Goal: Task Accomplishment & Management: Manage account settings

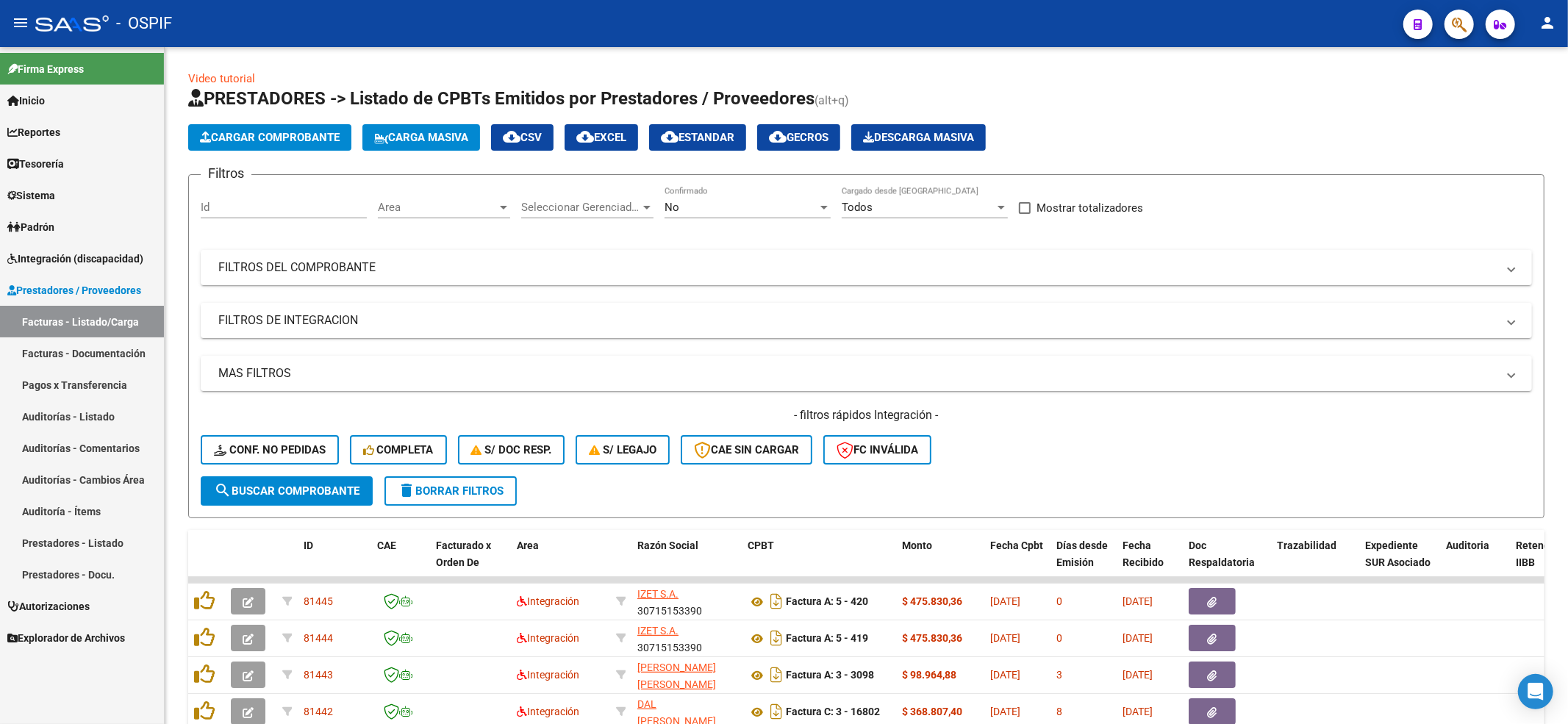
click at [43, 256] on span "Integración (discapacidad)" at bounding box center [75, 258] width 136 height 16
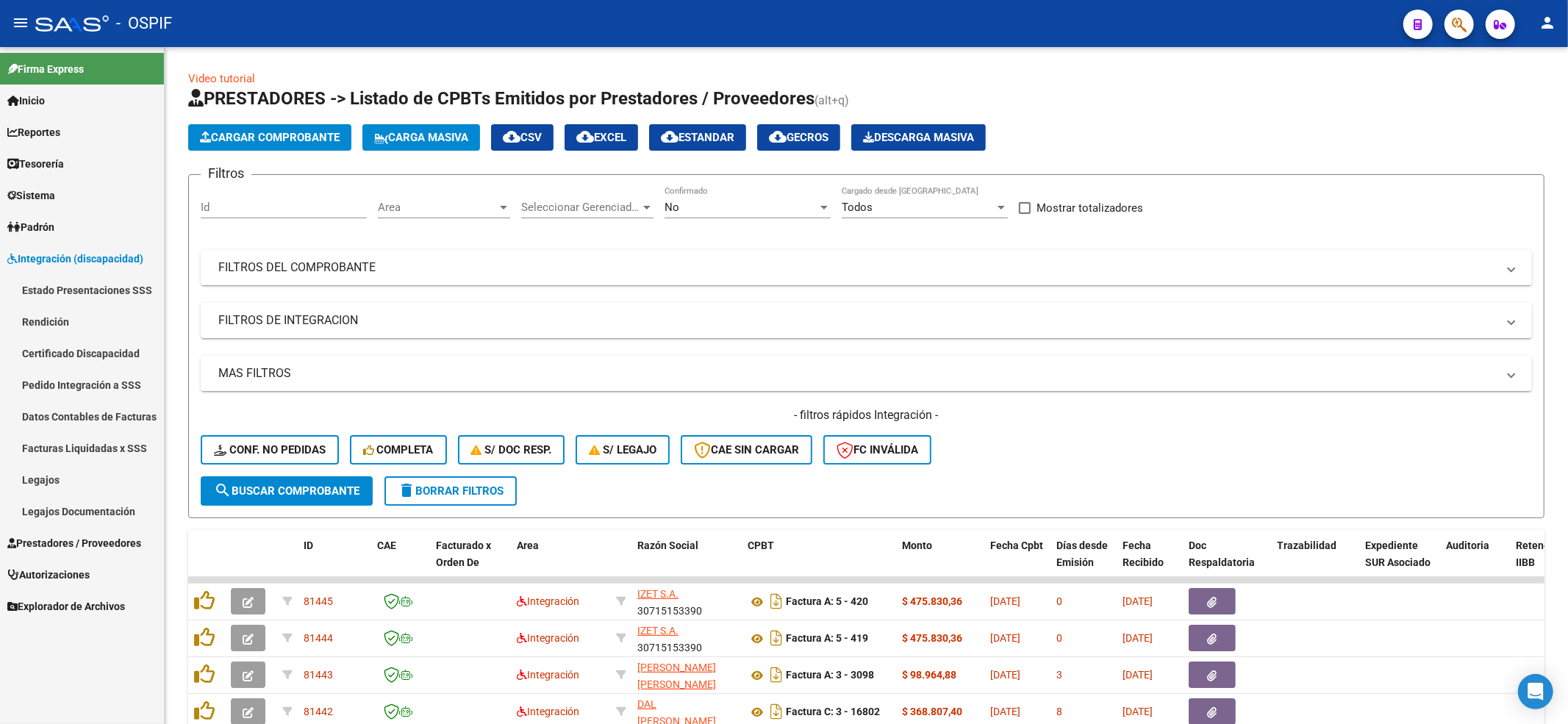
click at [39, 469] on link "Legajos" at bounding box center [81, 480] width 164 height 32
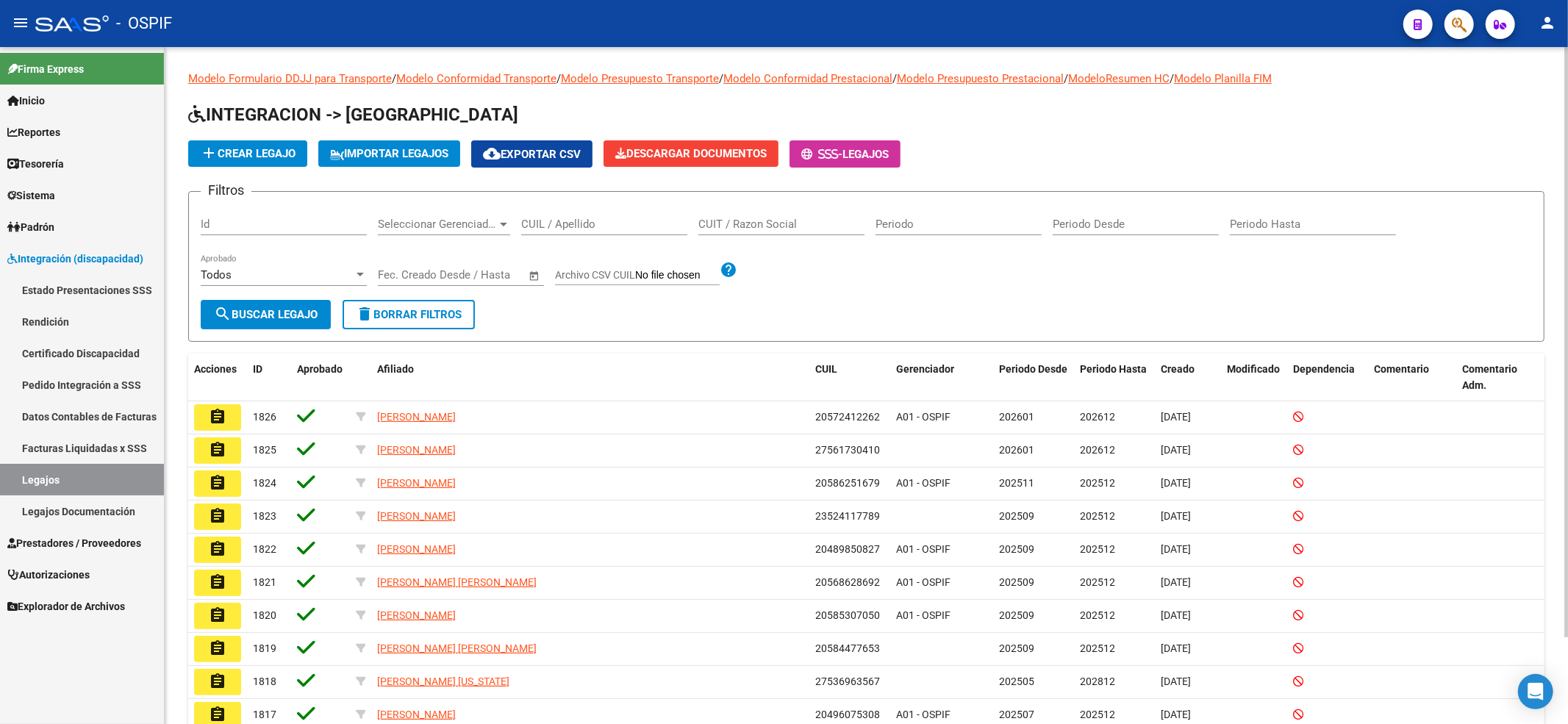
click at [594, 221] on input "CUIL / Apellido" at bounding box center [605, 224] width 166 height 13
paste input "55327108"
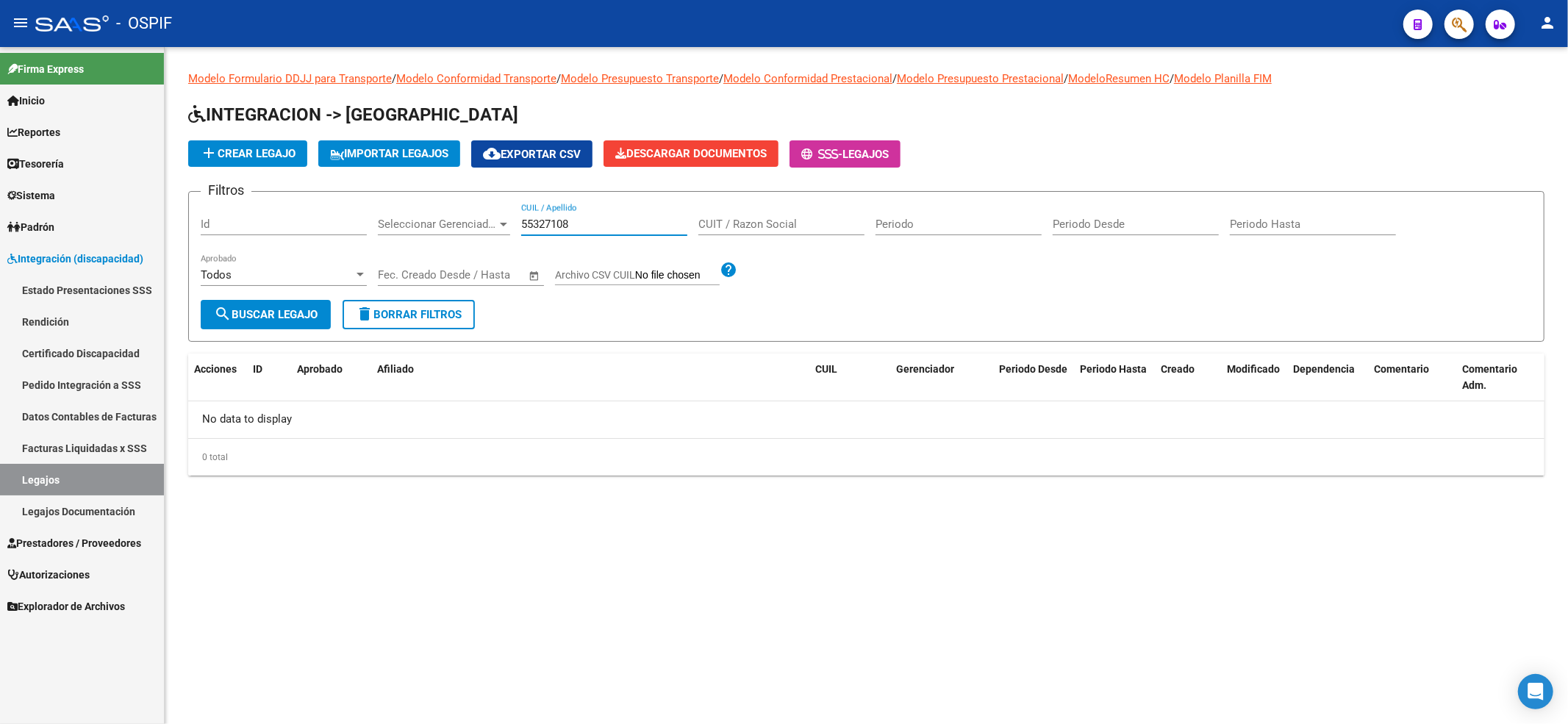
click at [522, 227] on input "55327108" at bounding box center [605, 224] width 166 height 13
click at [525, 227] on input "55327108" at bounding box center [605, 224] width 166 height 13
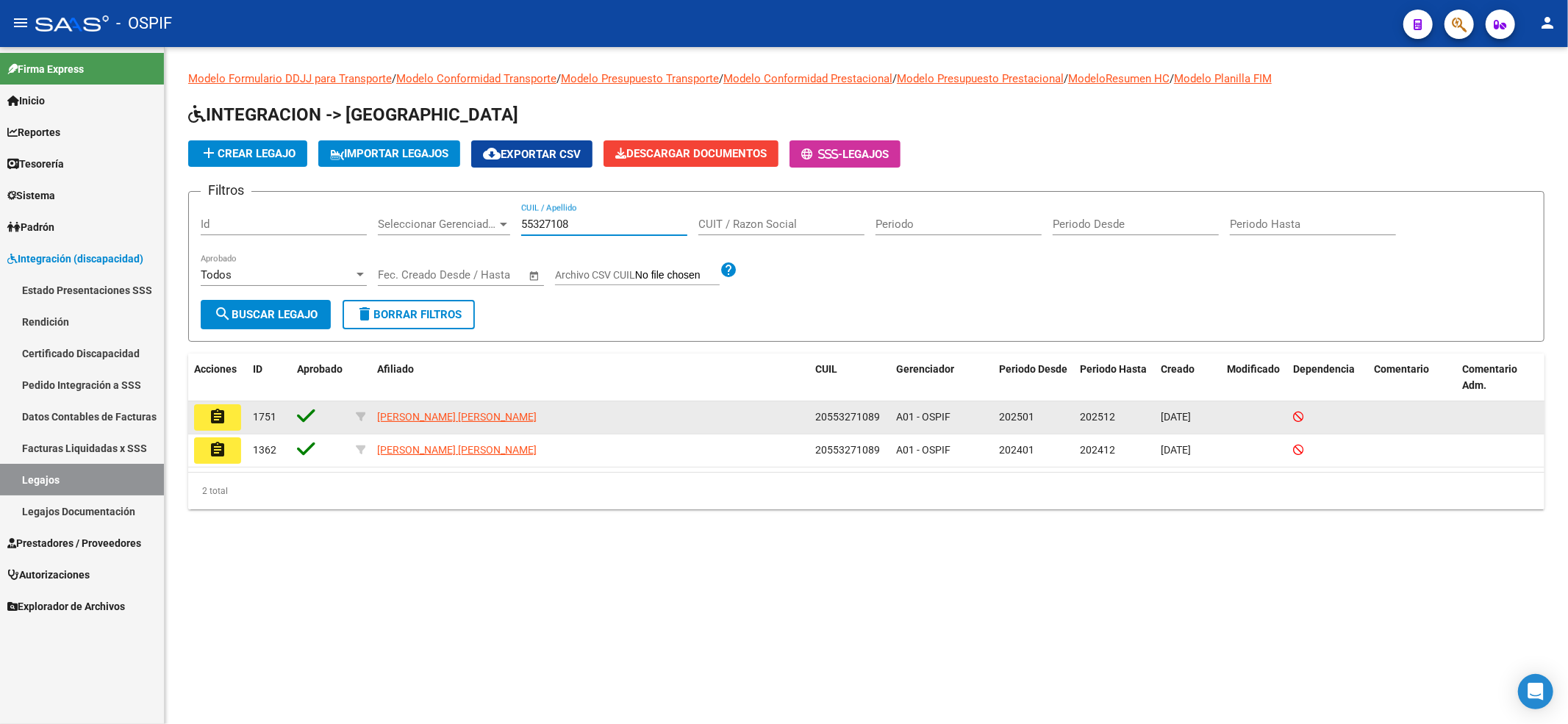
type input "55327108"
click at [198, 429] on button "assignment" at bounding box center [218, 417] width 47 height 26
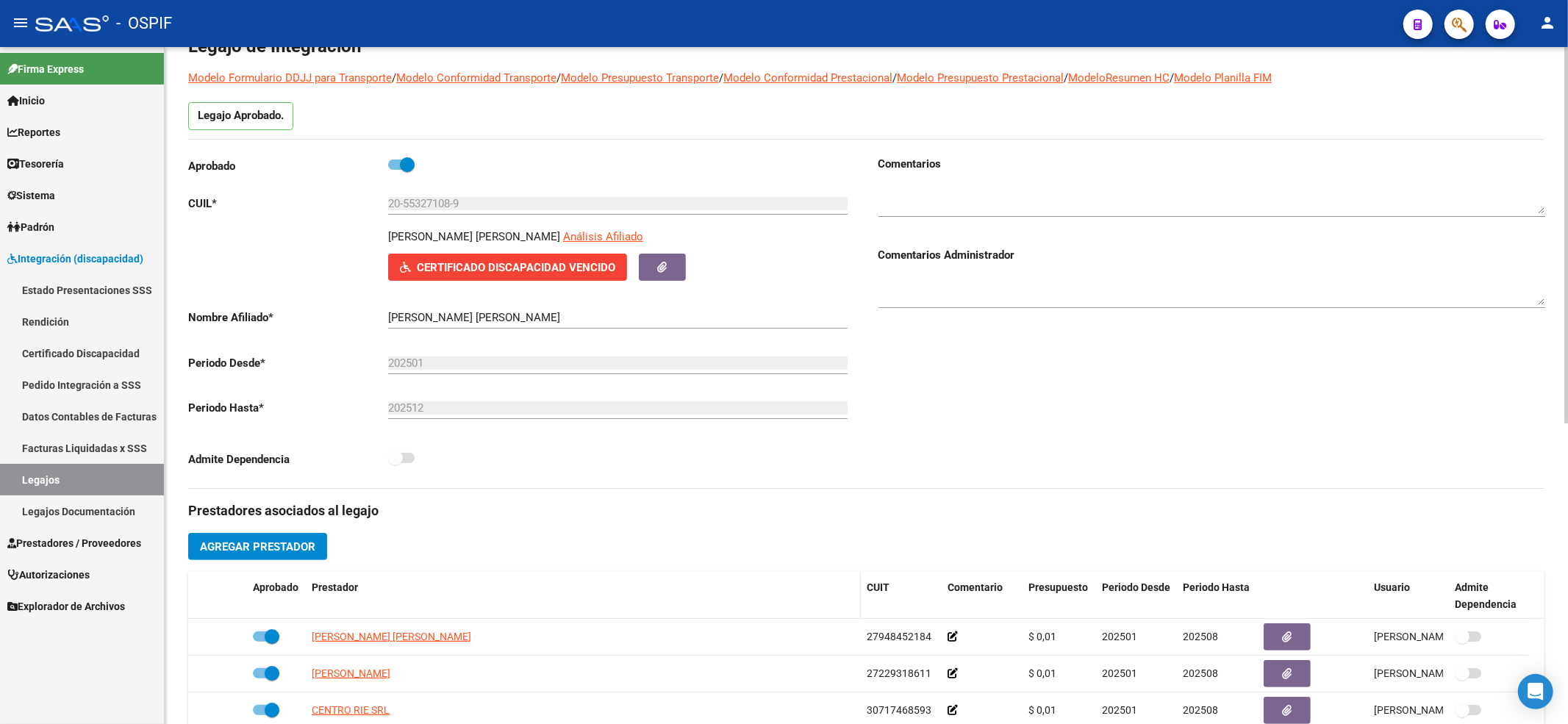
scroll to position [195, 0]
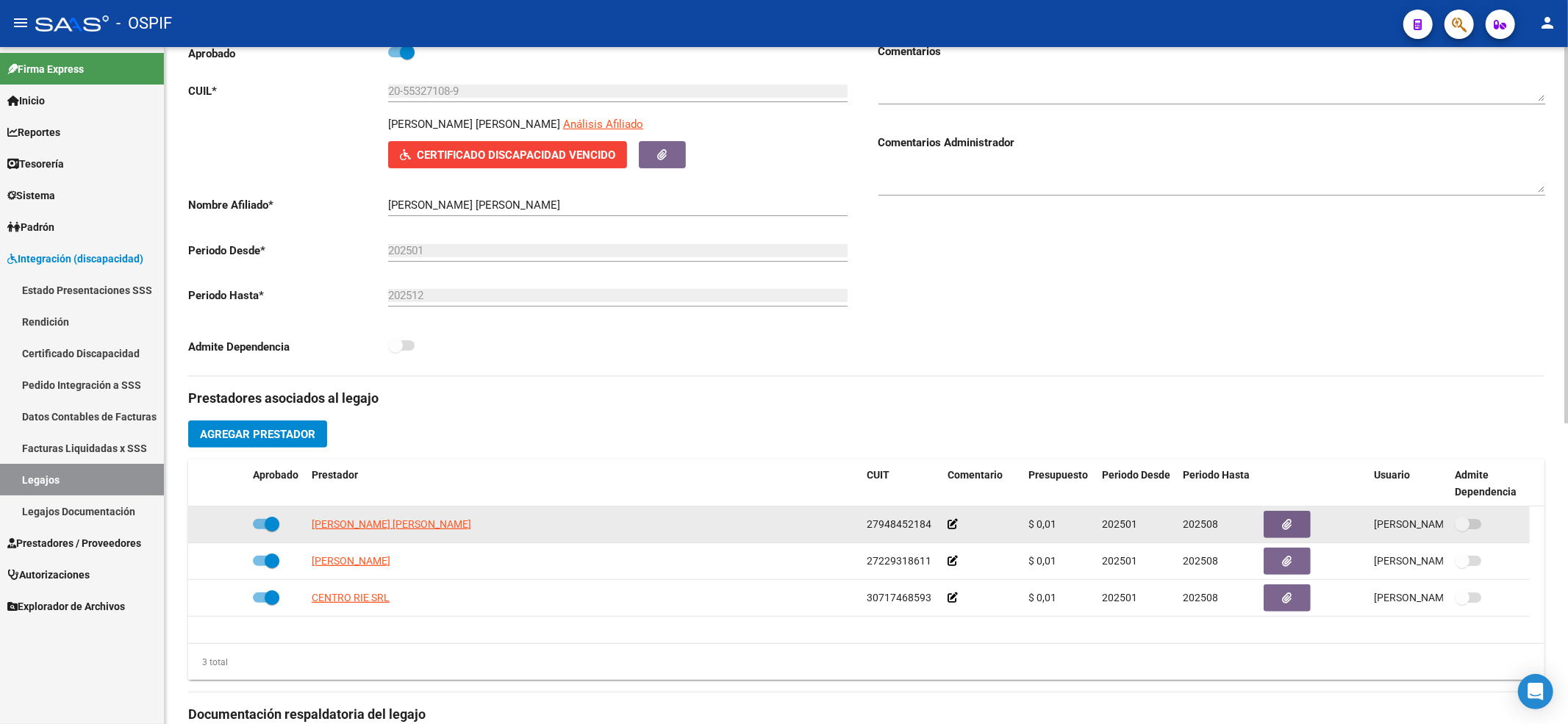
click at [270, 524] on span at bounding box center [272, 524] width 15 height 15
click at [260, 530] on input "checkbox" at bounding box center [259, 530] width 1 height 1
checkbox input "false"
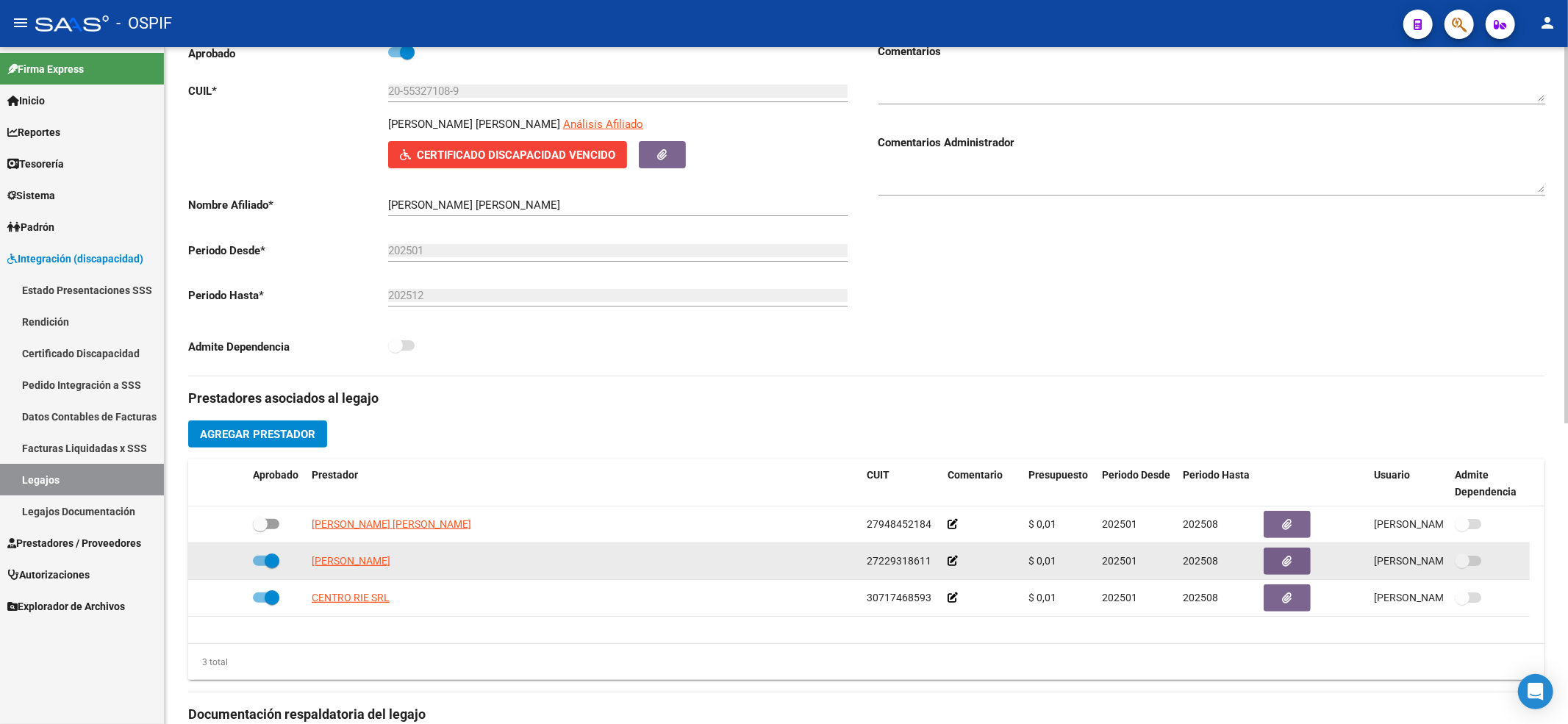
click at [271, 562] on span at bounding box center [272, 561] width 15 height 15
click at [260, 566] on input "checkbox" at bounding box center [259, 566] width 1 height 1
checkbox input "false"
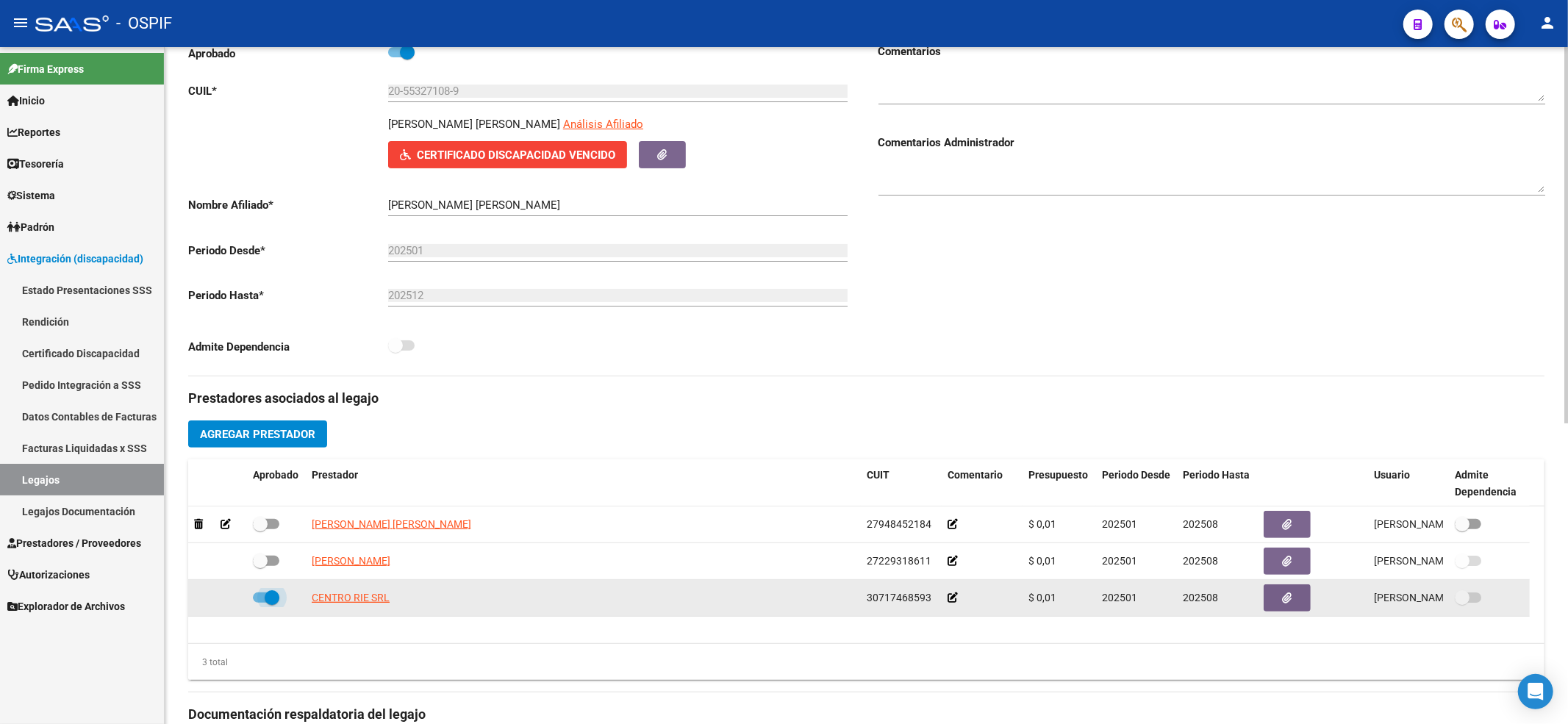
click at [277, 598] on span at bounding box center [272, 598] width 15 height 15
click at [260, 603] on input "checkbox" at bounding box center [259, 603] width 1 height 1
checkbox input "false"
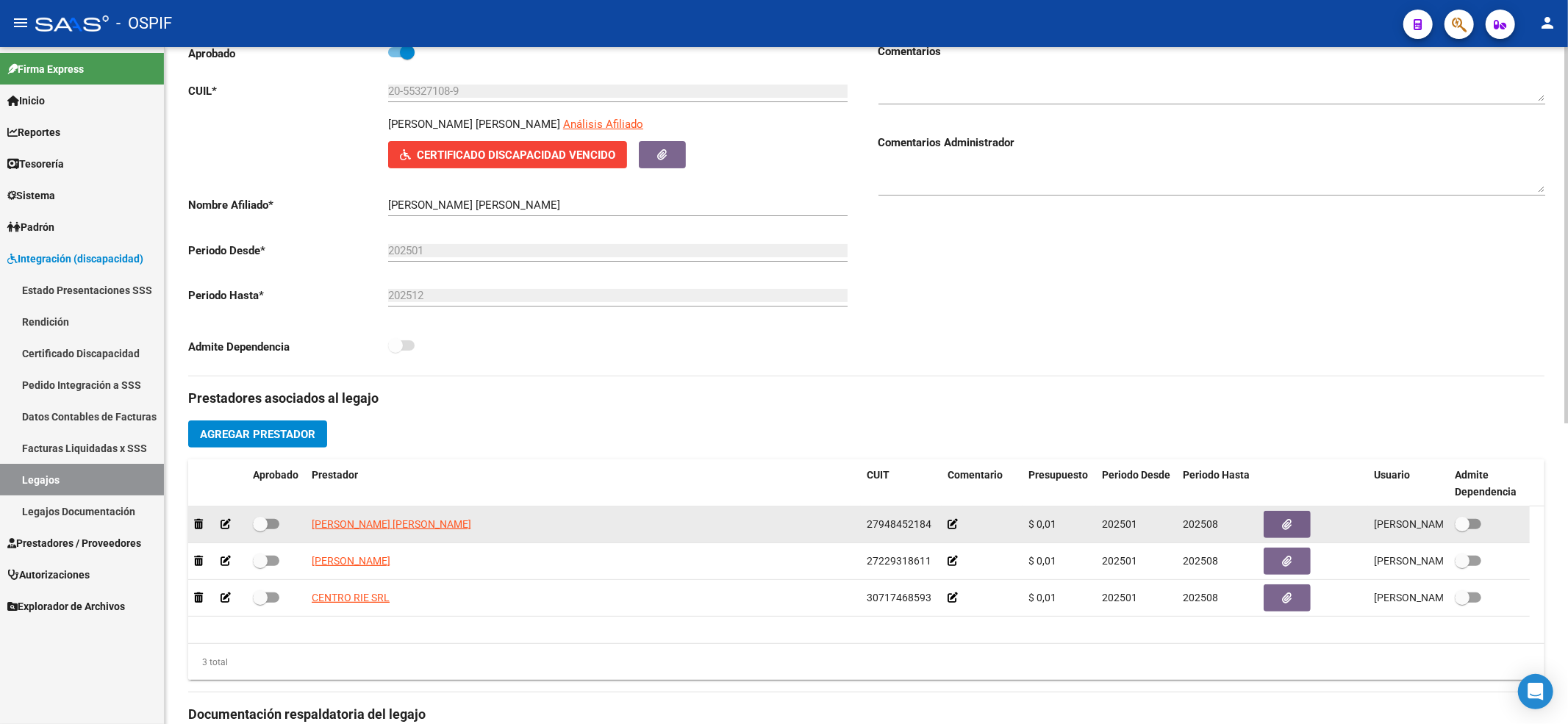
click at [231, 528] on div at bounding box center [218, 524] width 47 height 17
click at [224, 528] on icon at bounding box center [225, 524] width 10 height 10
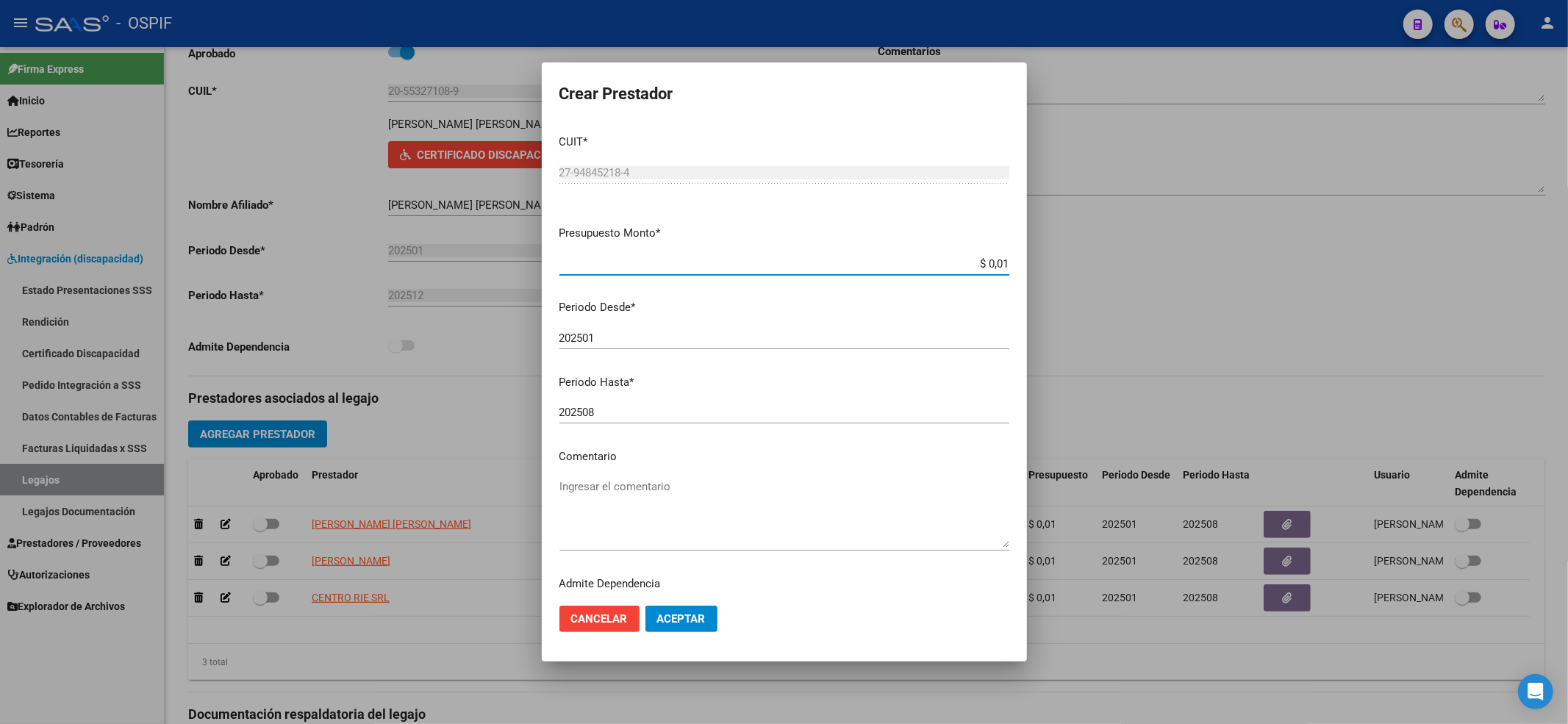
click at [648, 407] on input "202508" at bounding box center [784, 413] width 450 height 13
type input "202512"
click at [678, 624] on span "Aceptar" at bounding box center [681, 619] width 48 height 13
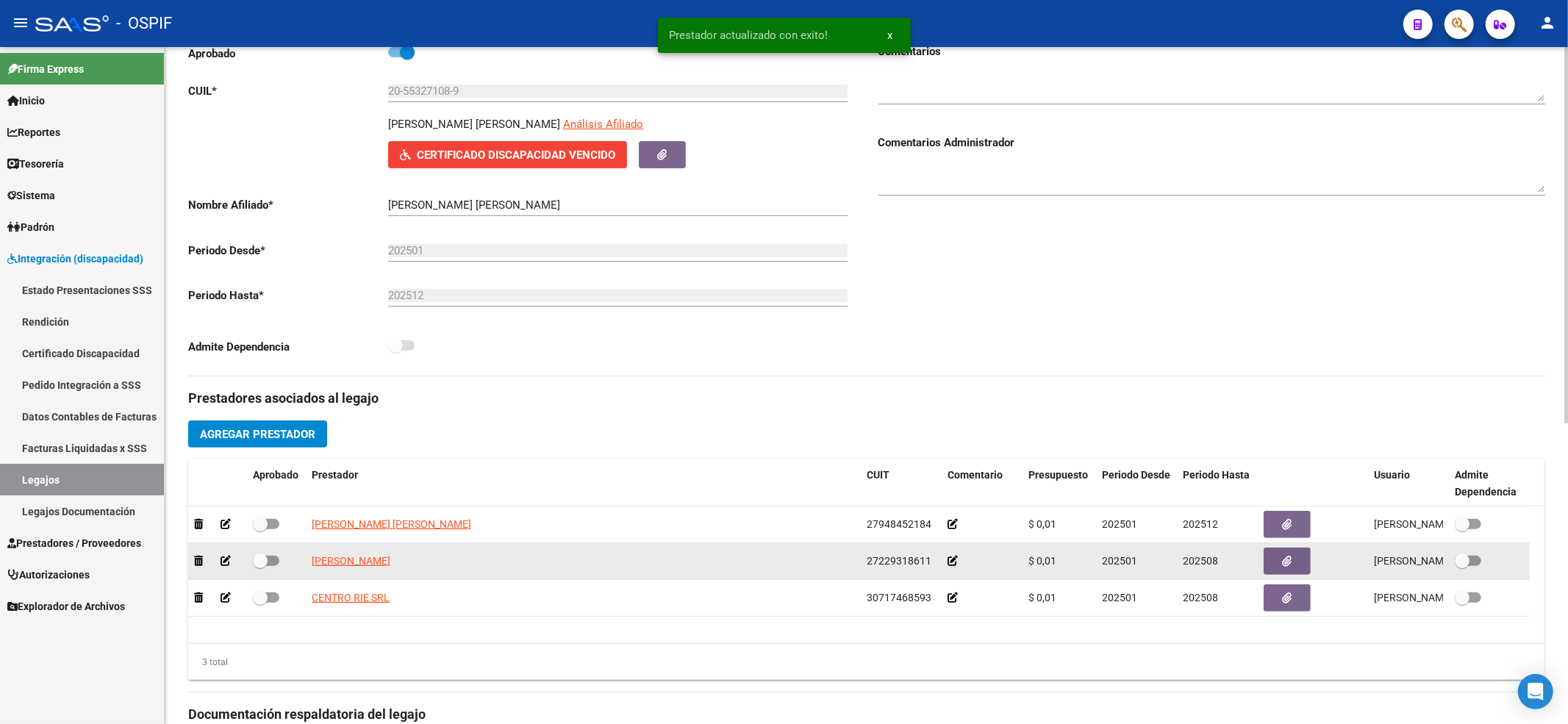
click at [224, 557] on icon at bounding box center [225, 560] width 10 height 10
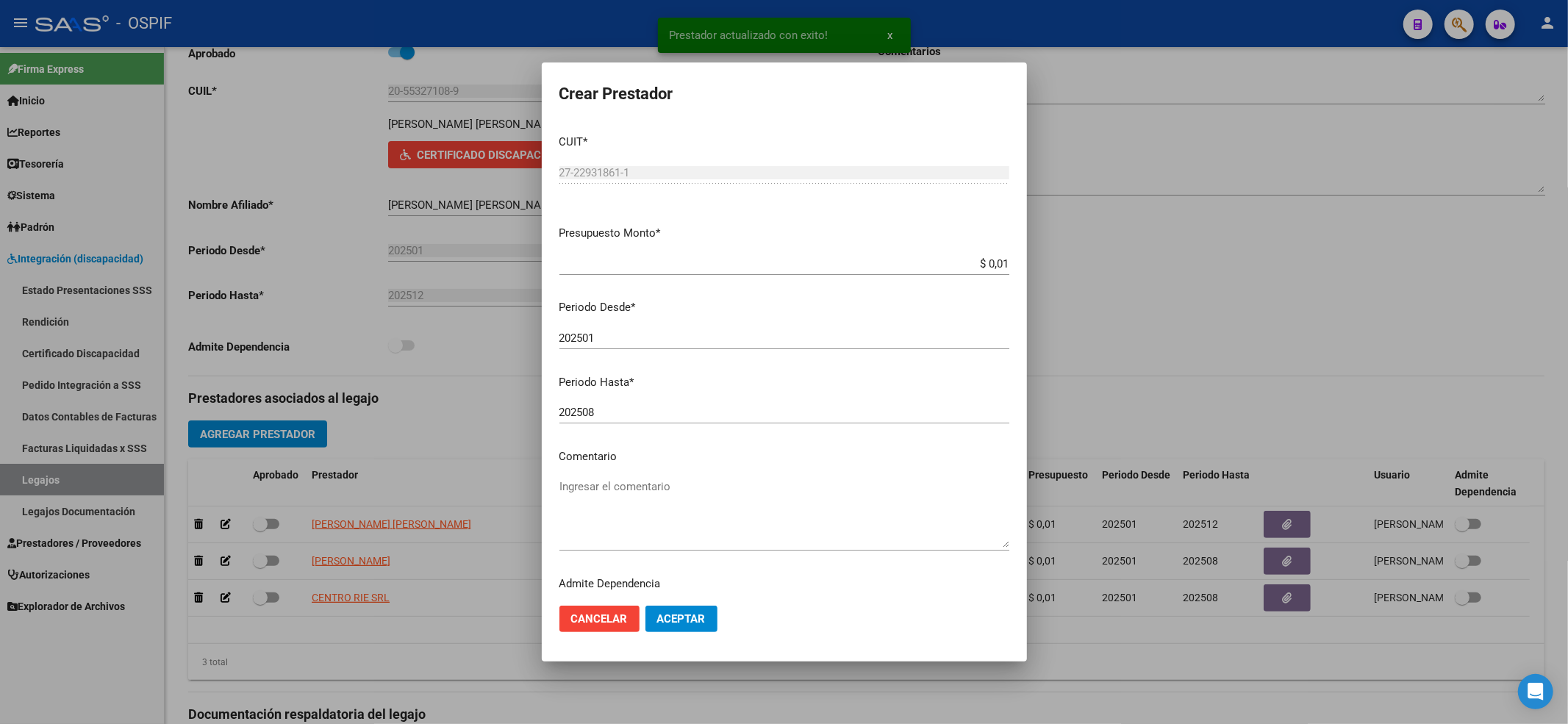
drag, startPoint x: 685, startPoint y: 380, endPoint x: 678, endPoint y: 413, distance: 33.7
click at [683, 392] on mat-dialog-content "CUIT * 27-22931861-1 Ingresar CUIT ARCA Padrón Presupuesto Monto * $ 0,01 Ingre…" at bounding box center [785, 357] width 485 height 470
click at [678, 413] on input "202508" at bounding box center [784, 413] width 450 height 13
type input "202512"
click at [689, 595] on mat-dialog-actions "Cancelar Aceptar" at bounding box center [784, 619] width 450 height 50
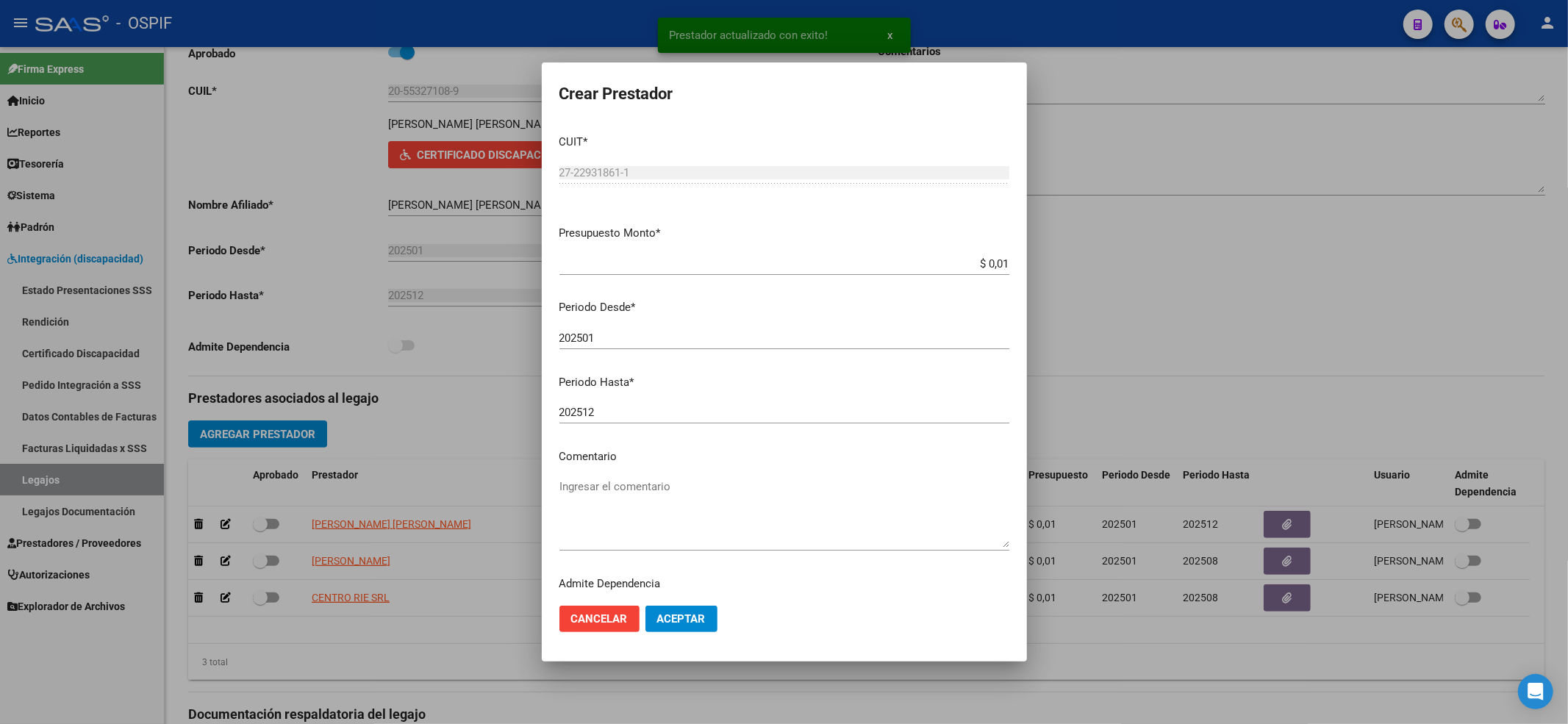
click at [689, 633] on mat-dialog-actions "Cancelar Aceptar" at bounding box center [784, 619] width 450 height 50
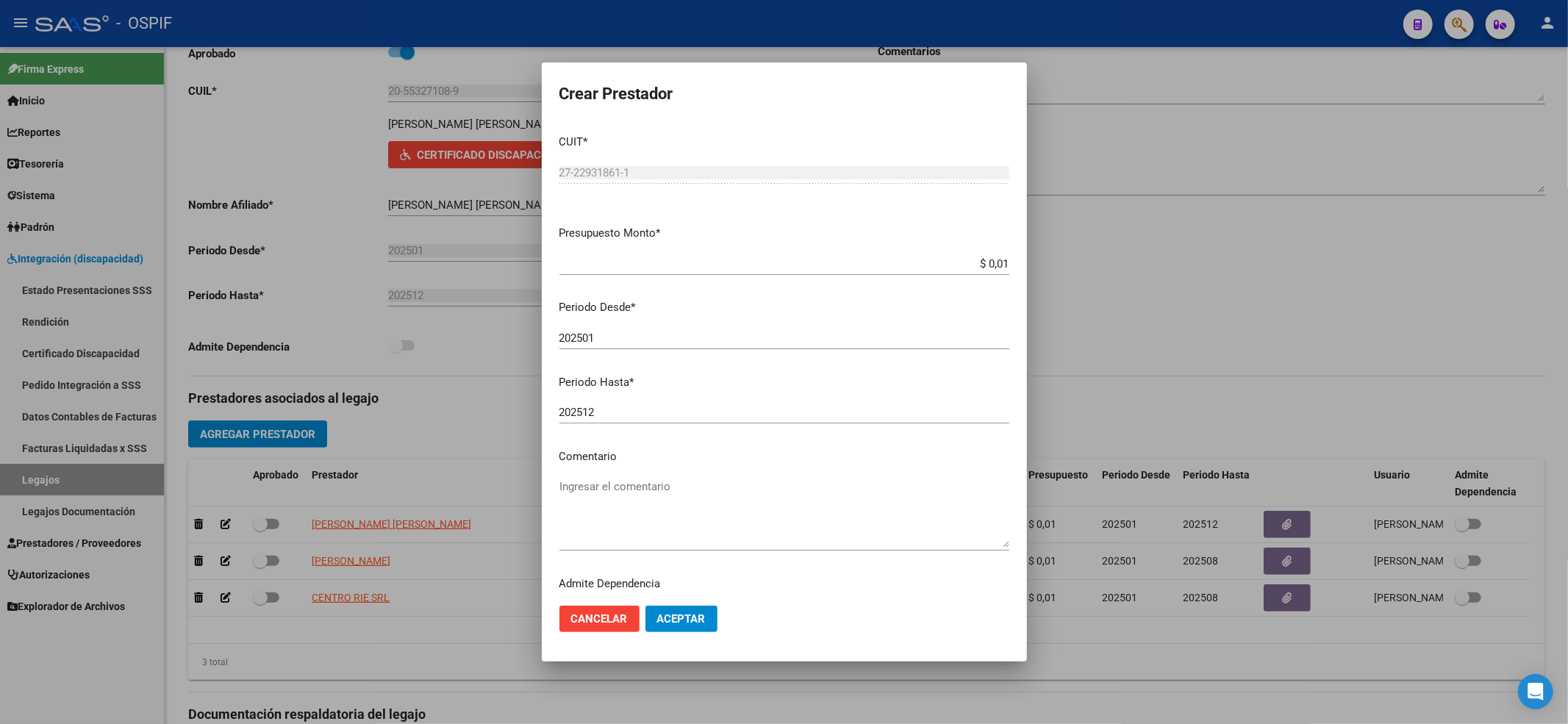
click at [680, 624] on span "Aceptar" at bounding box center [681, 619] width 48 height 13
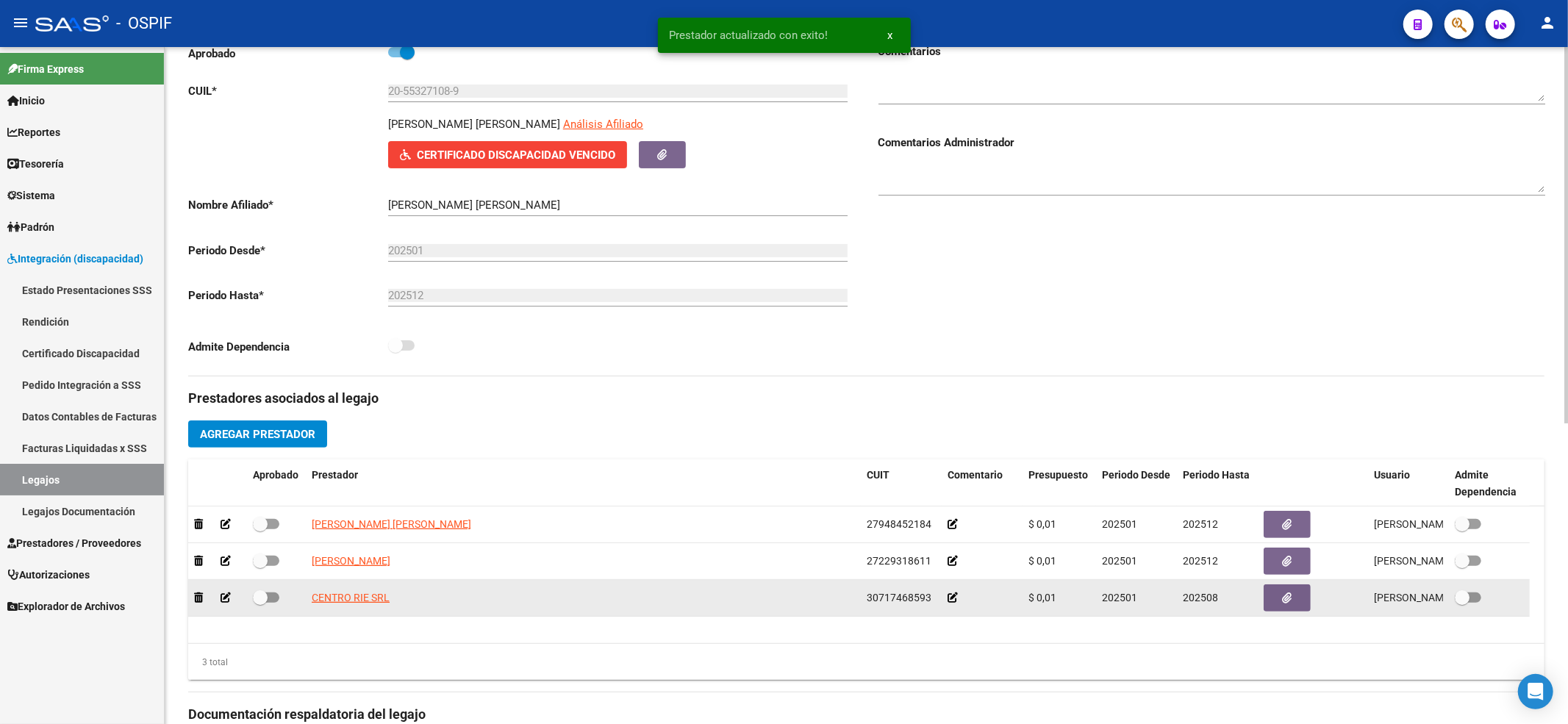
click at [224, 603] on icon at bounding box center [225, 598] width 10 height 10
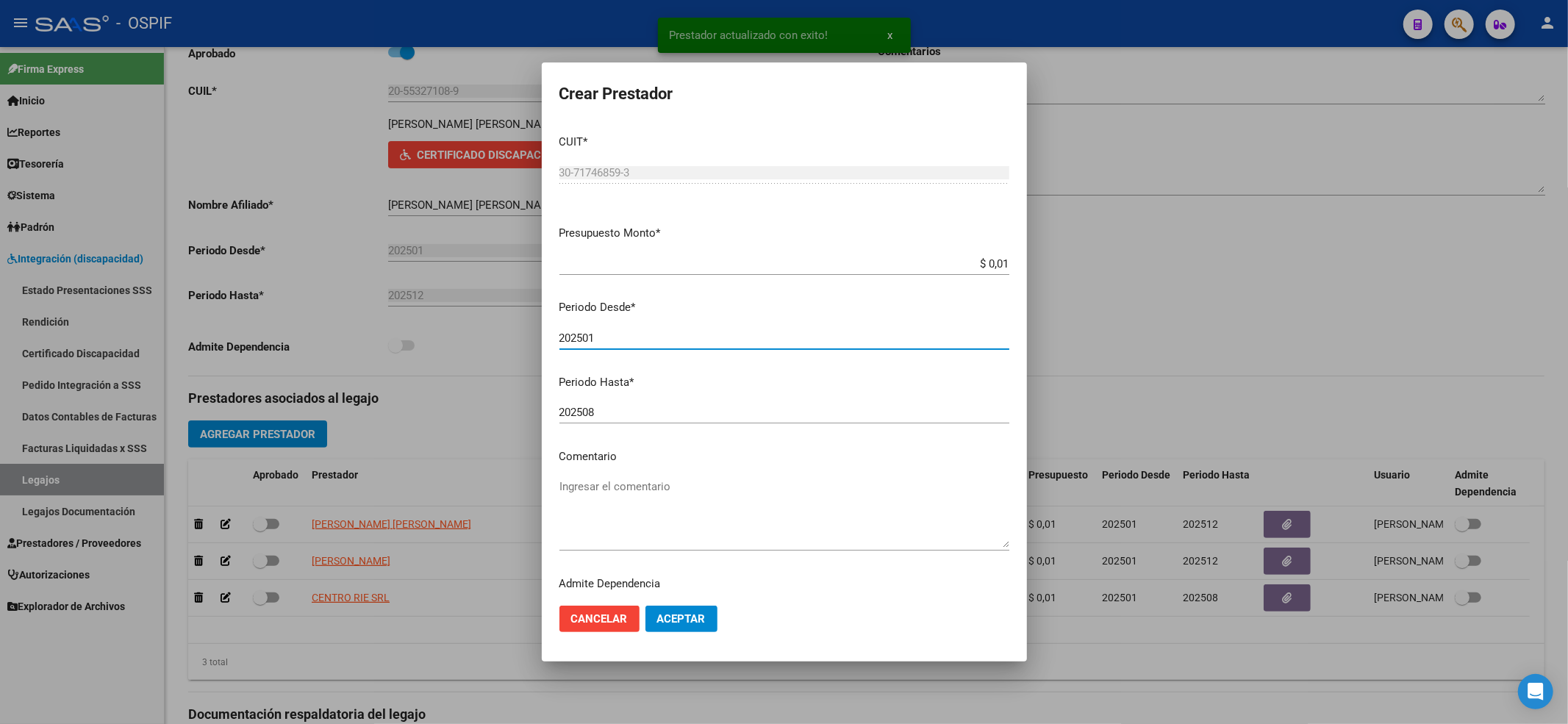
click at [810, 335] on input "202501" at bounding box center [784, 338] width 450 height 13
drag, startPoint x: 756, startPoint y: 396, endPoint x: 756, endPoint y: 415, distance: 19.0
click at [756, 404] on mat-dialog-content "CUIT * 30-71746859-3 Ingresar CUIT ARCA Padrón Presupuesto Monto * $ 0,01 Ingre…" at bounding box center [785, 357] width 485 height 470
click at [756, 420] on div "202508 Ingresar el periodo" at bounding box center [784, 413] width 450 height 22
type input "202512"
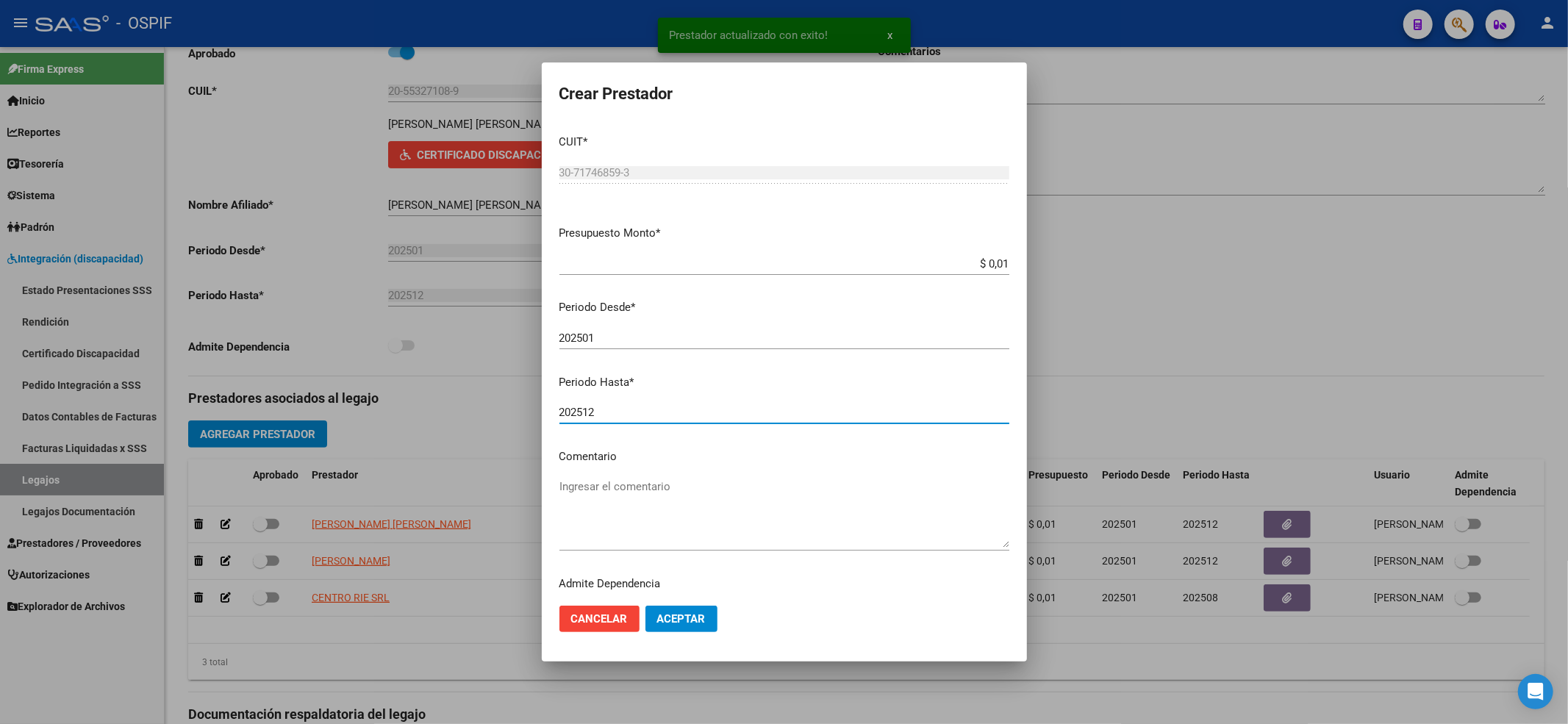
click at [698, 625] on button "Aceptar" at bounding box center [681, 619] width 72 height 26
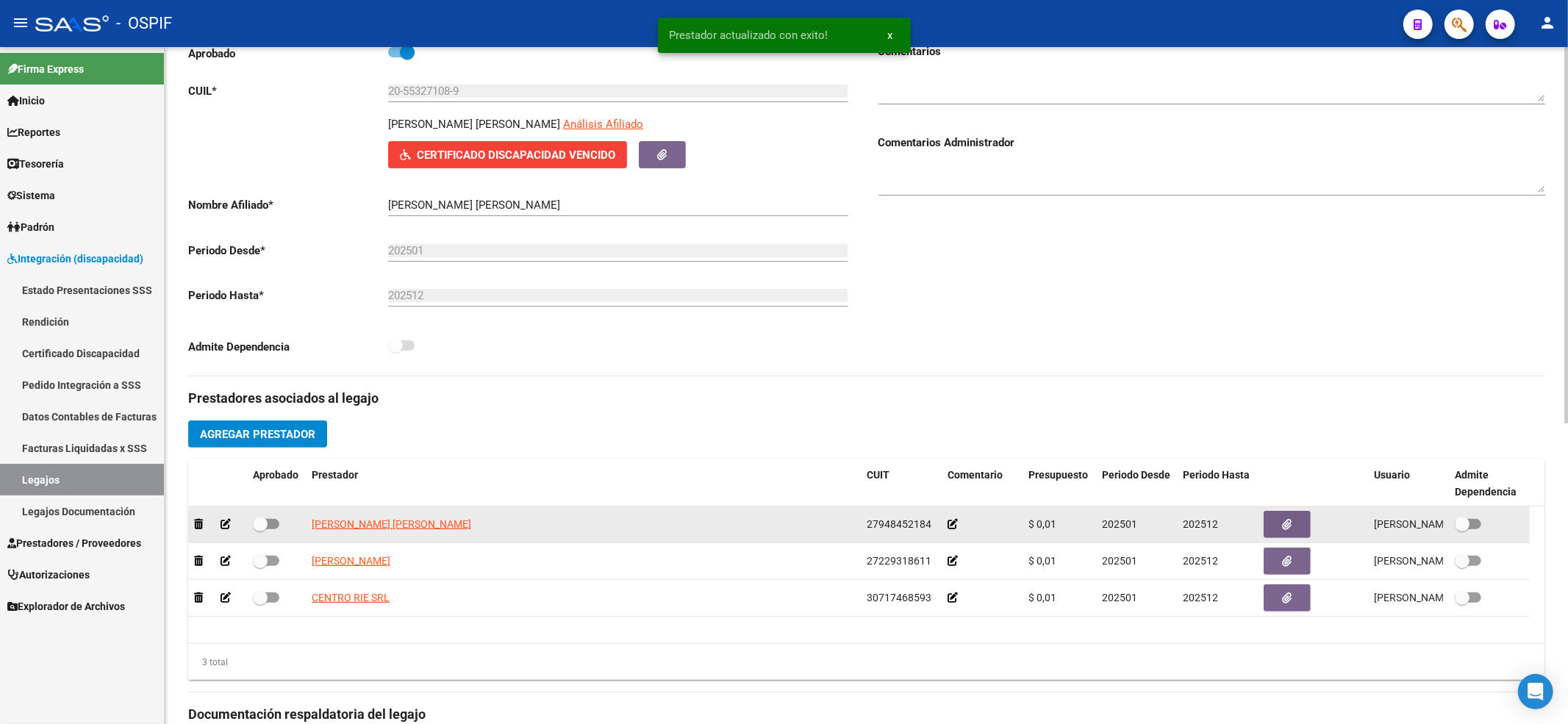
drag, startPoint x: 270, startPoint y: 566, endPoint x: 272, endPoint y: 538, distance: 28.1
click at [270, 565] on span at bounding box center [266, 560] width 26 height 10
click at [260, 566] on input "checkbox" at bounding box center [259, 566] width 1 height 1
checkbox input "true"
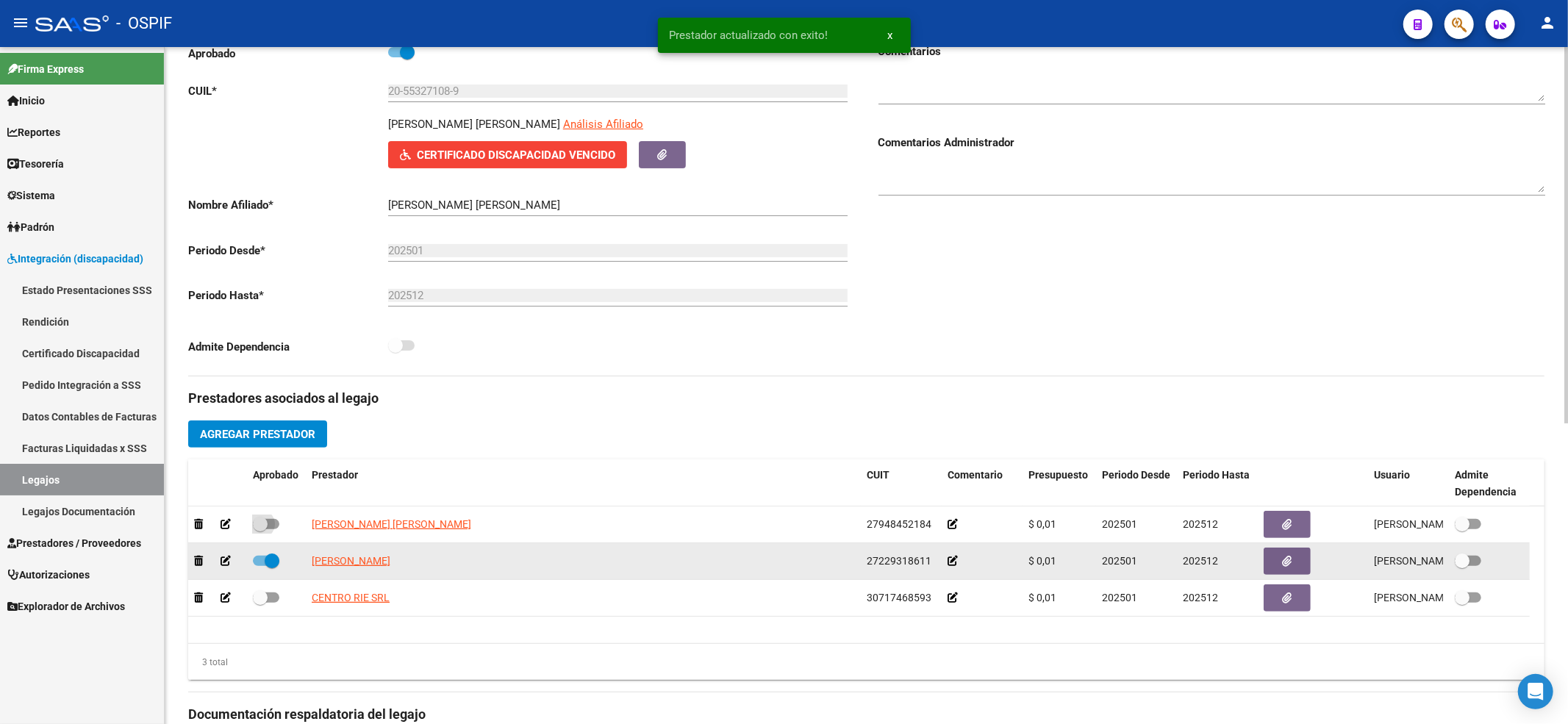
drag, startPoint x: 275, startPoint y: 519, endPoint x: 277, endPoint y: 547, distance: 28.1
click at [277, 522] on span at bounding box center [266, 524] width 26 height 10
click at [260, 530] on input "checkbox" at bounding box center [259, 530] width 1 height 1
checkbox input "true"
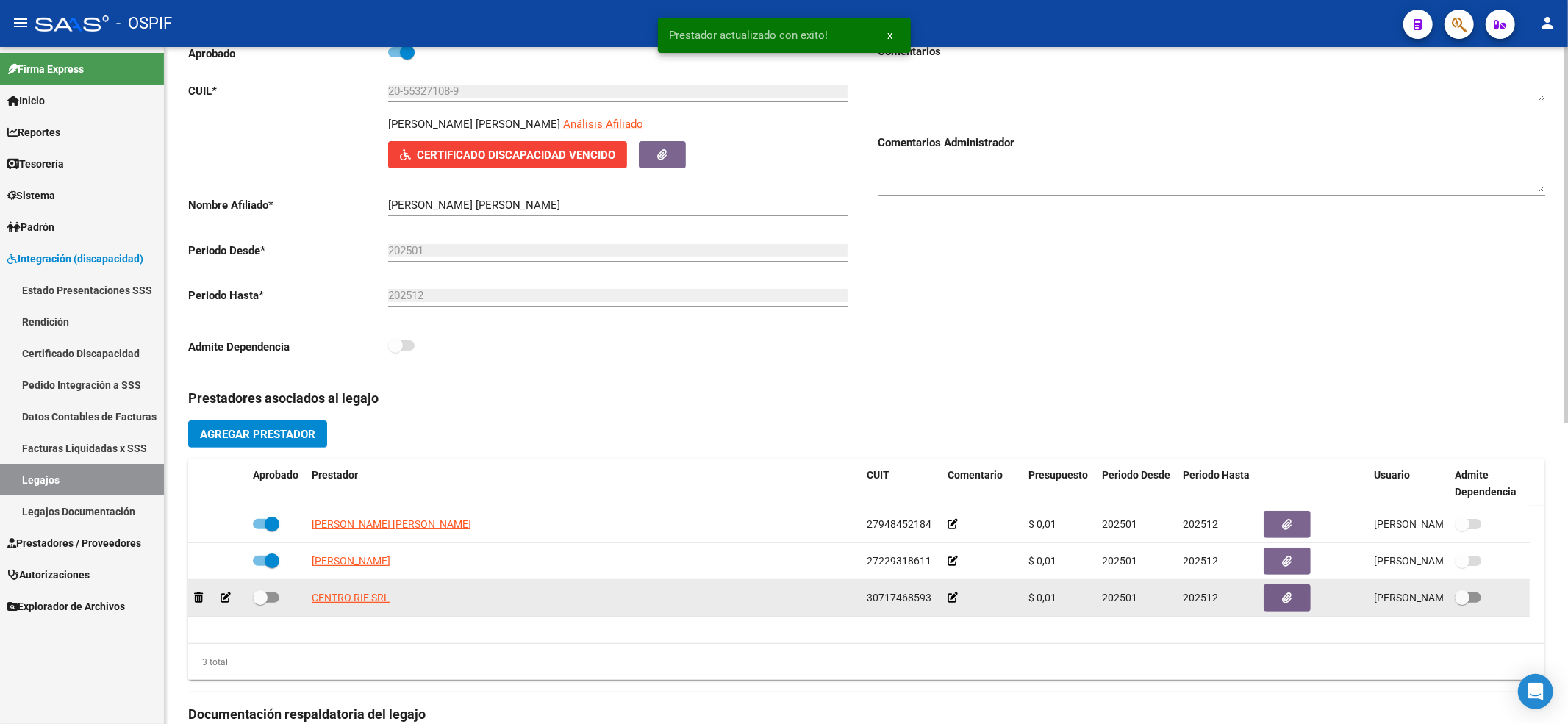
click at [265, 605] on span at bounding box center [260, 598] width 15 height 15
click at [260, 604] on input "checkbox" at bounding box center [259, 603] width 1 height 1
checkbox input "true"
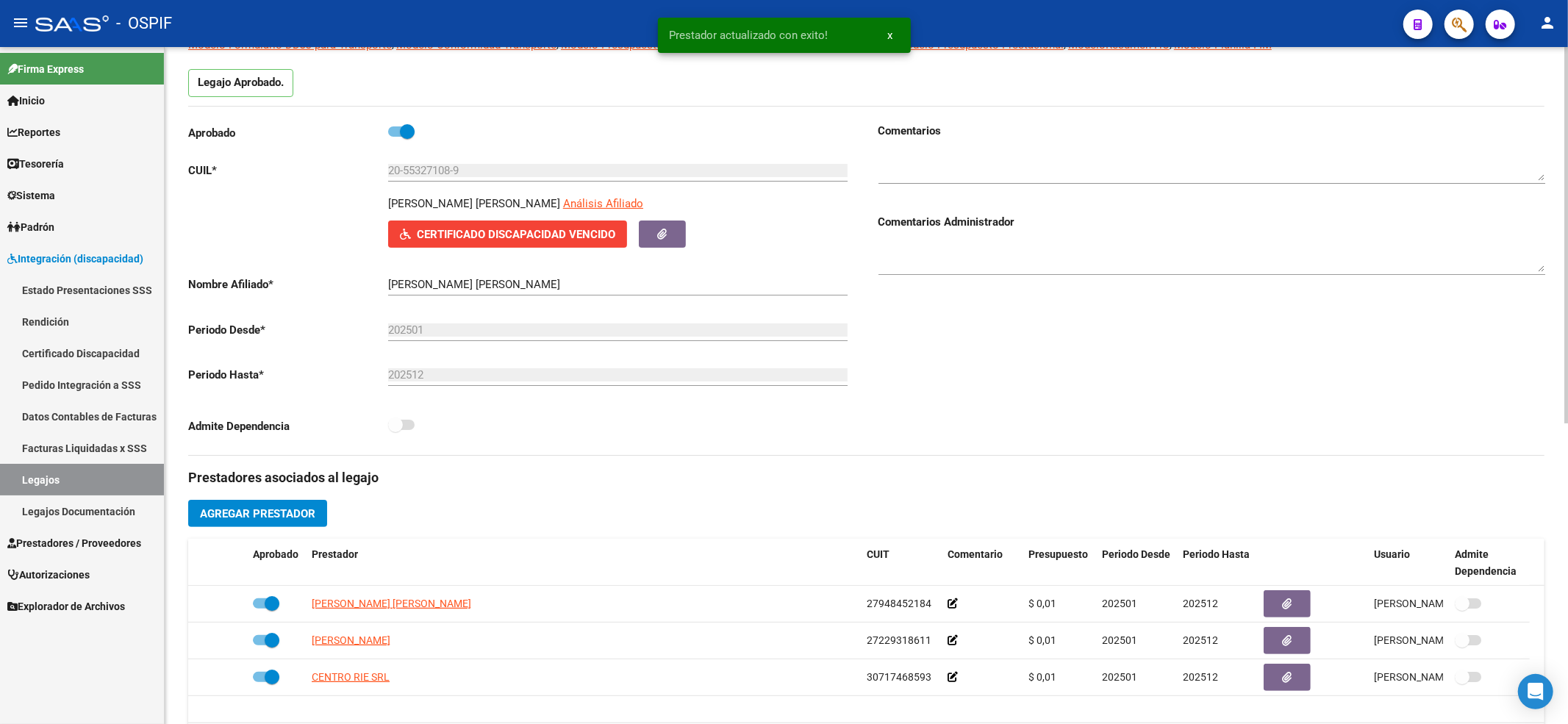
scroll to position [0, 0]
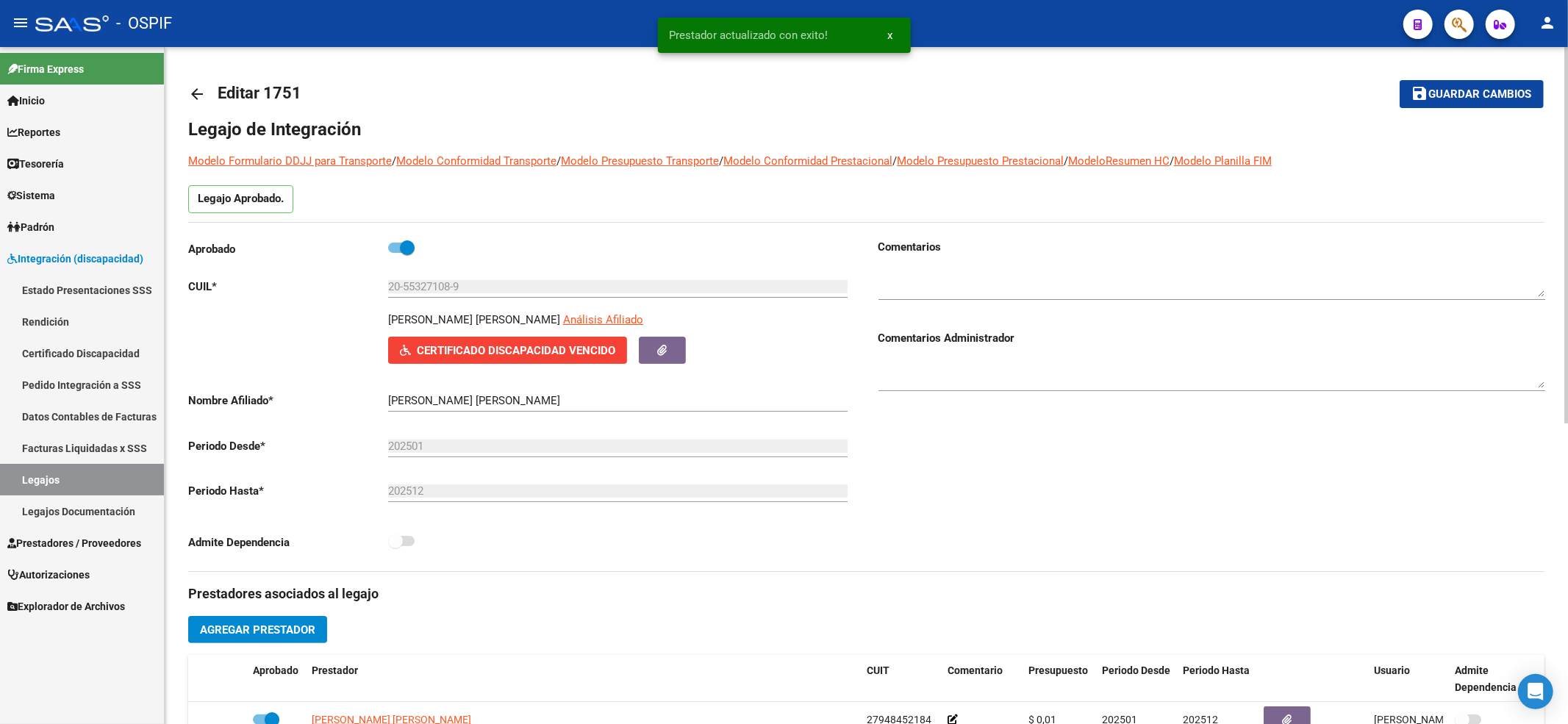
click at [1447, 72] on mat-toolbar-row "save Guardar cambios" at bounding box center [1403, 94] width 281 height 47
click at [1451, 84] on button "save Guardar cambios" at bounding box center [1472, 93] width 144 height 27
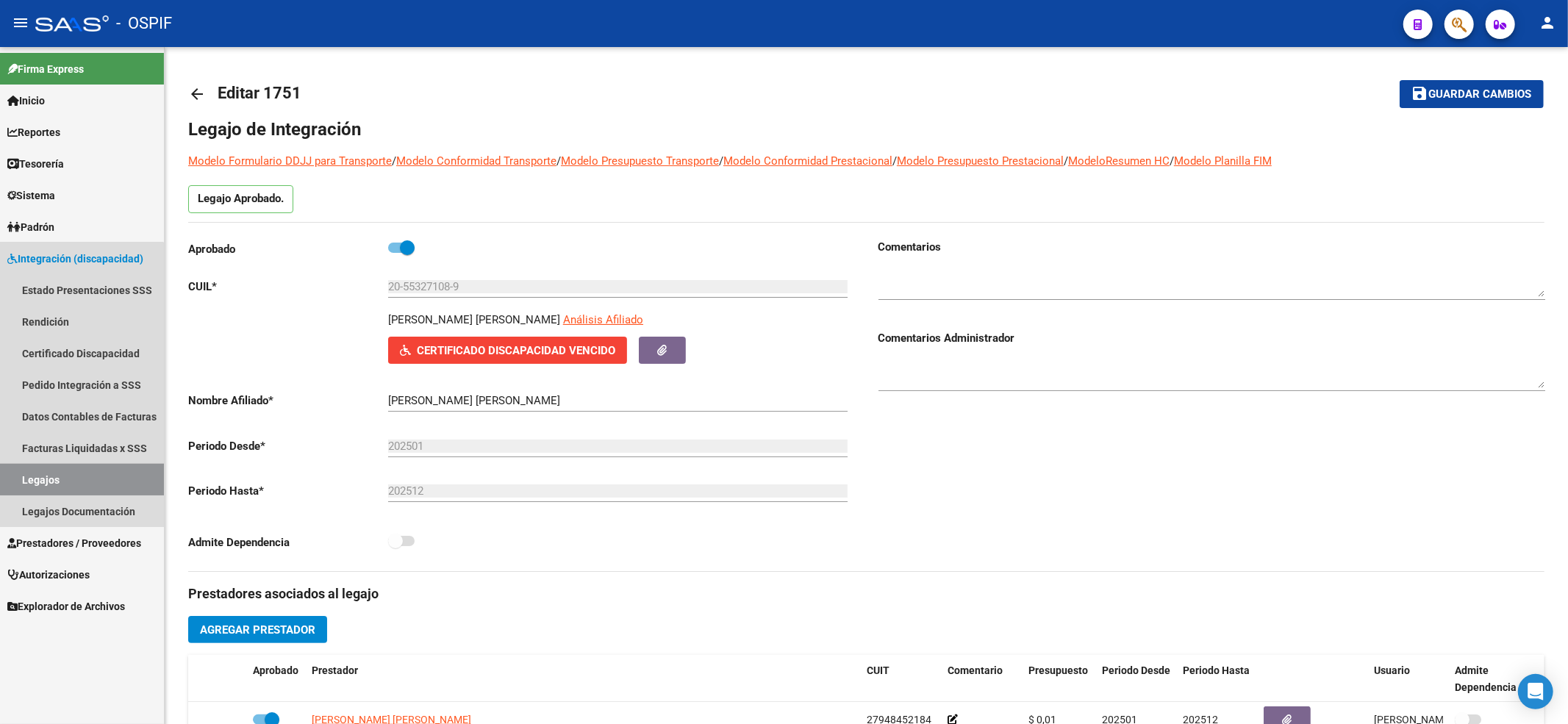
click at [74, 469] on link "Legajos" at bounding box center [81, 480] width 164 height 32
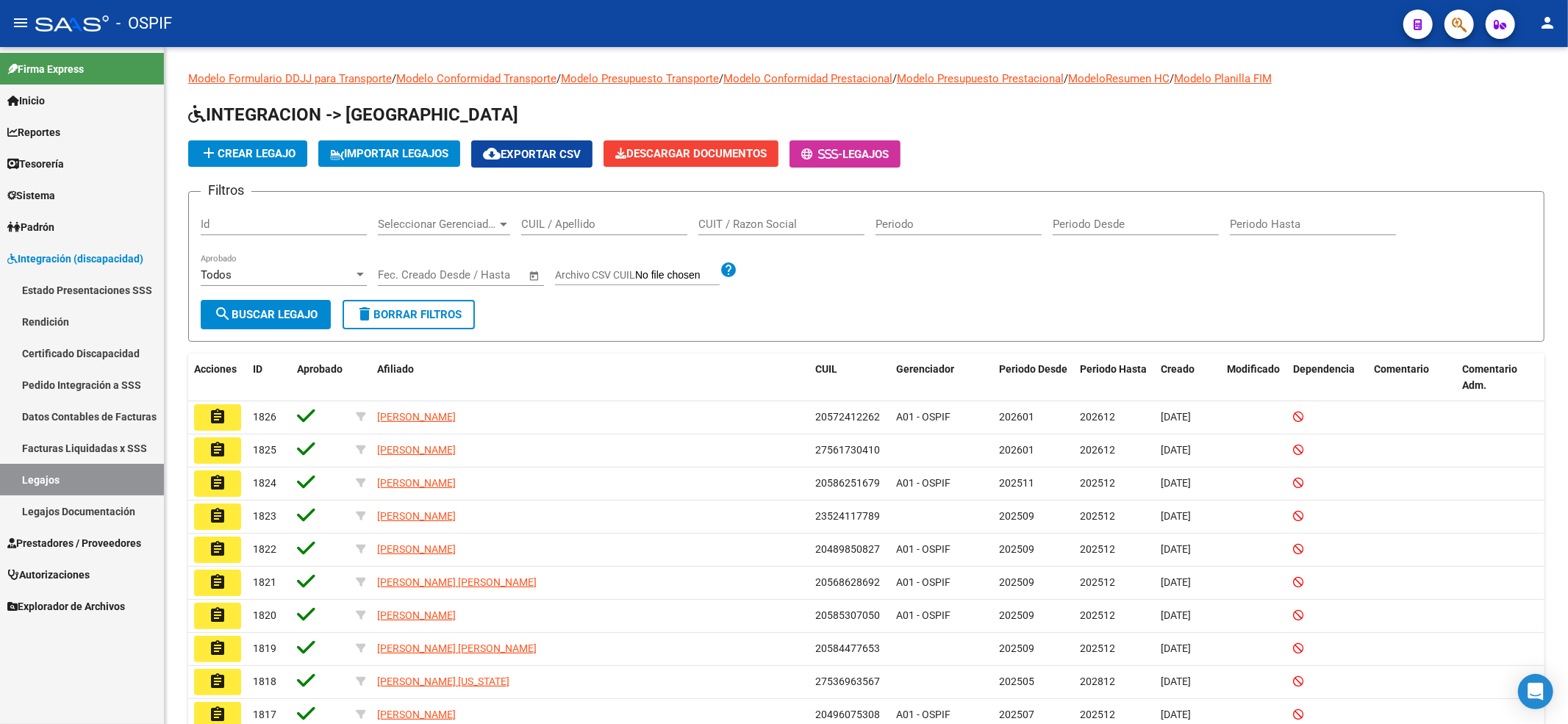
click at [91, 528] on mat-nav-list "Firma Express Inicio Calendario SSS Instructivos Contacto OS Reportes Egresos D…" at bounding box center [81, 335] width 164 height 575
click at [84, 535] on span "Prestadores / Proveedores" at bounding box center [74, 543] width 134 height 16
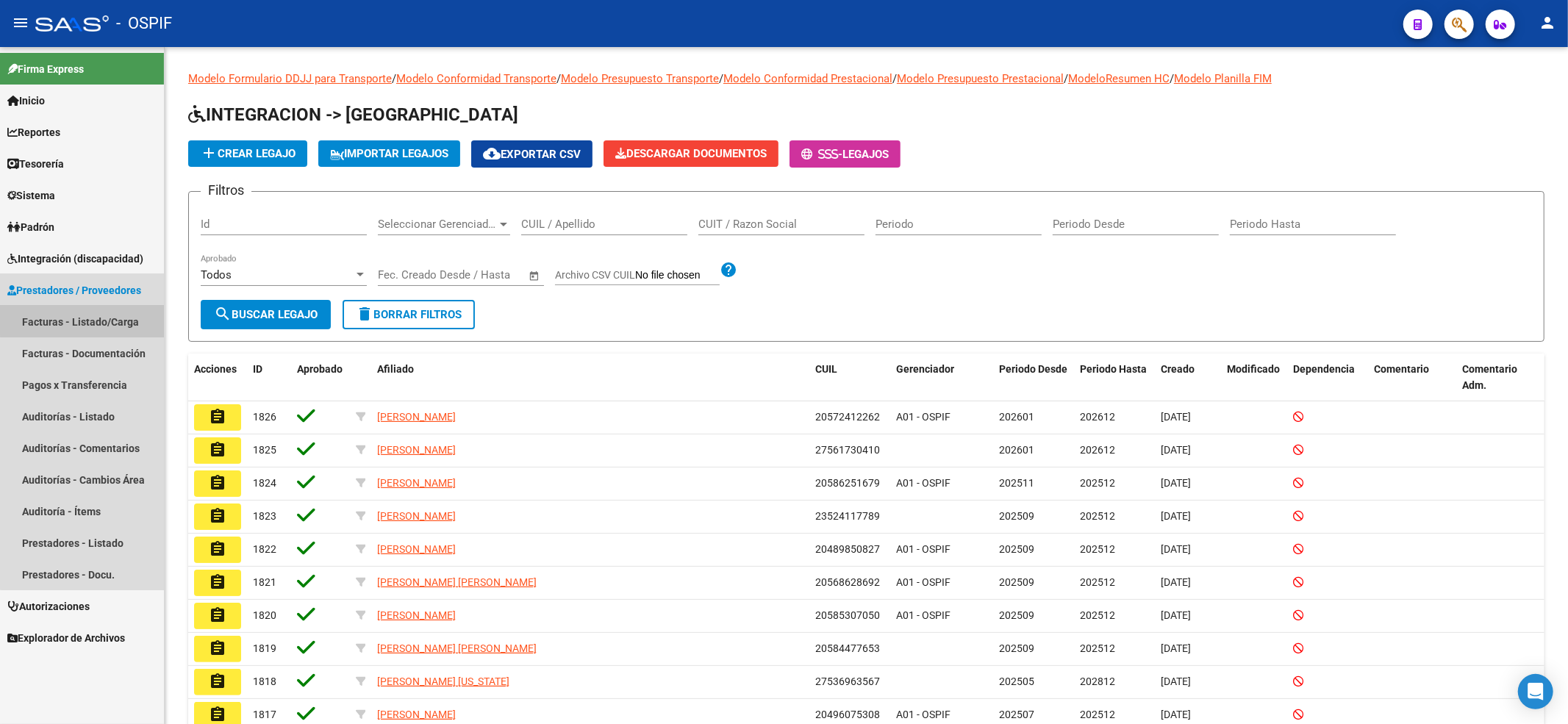
click at [83, 306] on link "Facturas - Listado/Carga" at bounding box center [81, 322] width 164 height 32
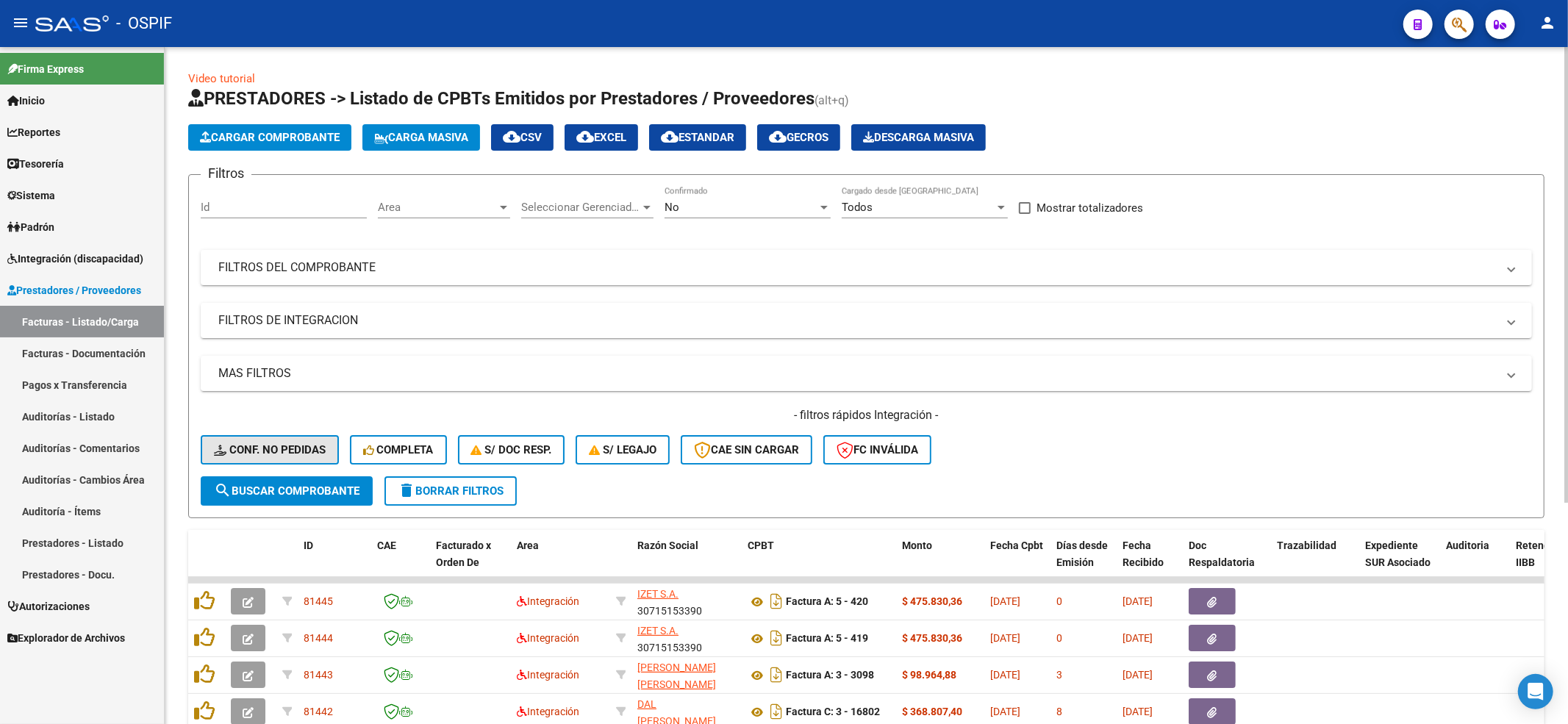
click at [268, 468] on div "- filtros rápidos Integración - Conf. no pedidas Completa S/ Doc Resp. S/ legaj…" at bounding box center [866, 441] width 1332 height 69
click at [268, 448] on span "Conf. no pedidas" at bounding box center [270, 450] width 111 height 13
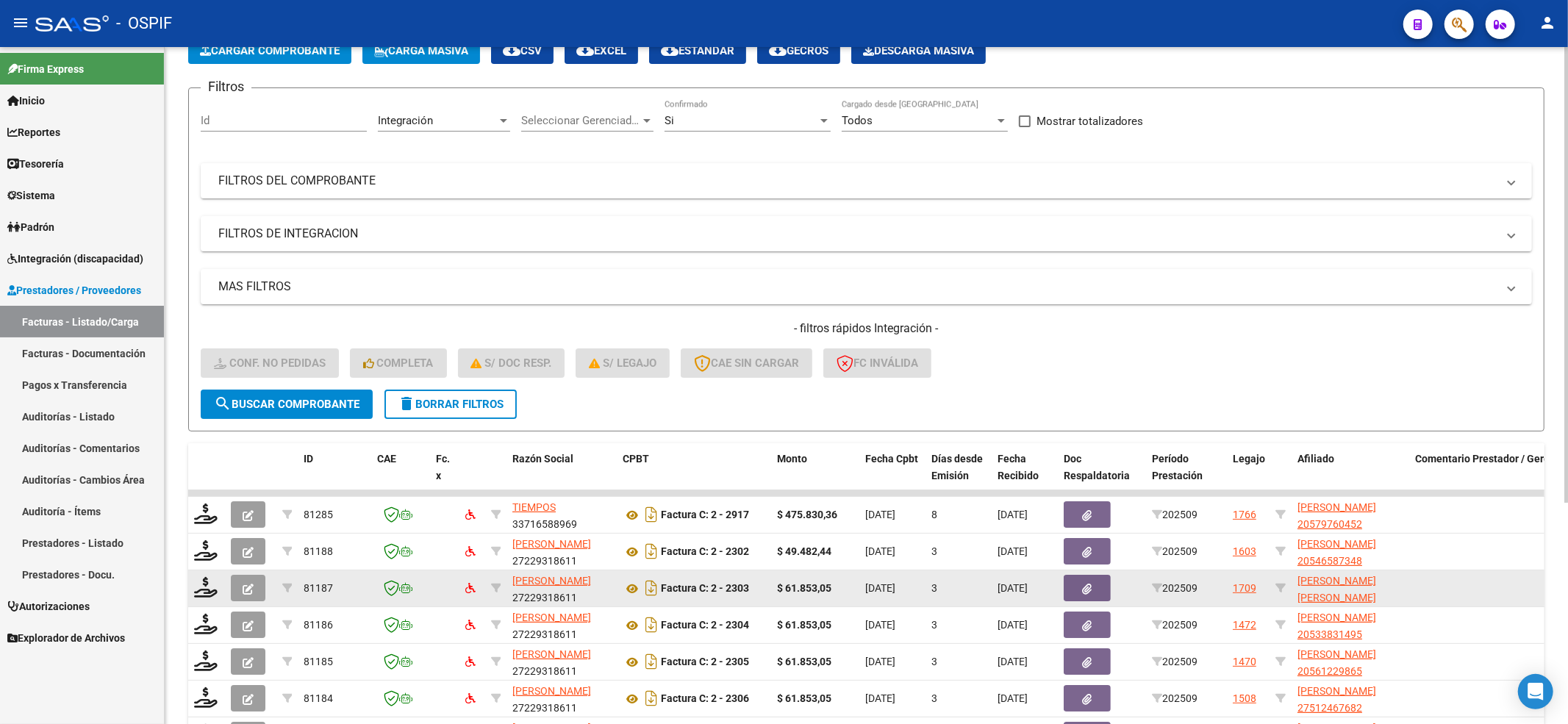
scroll to position [294, 0]
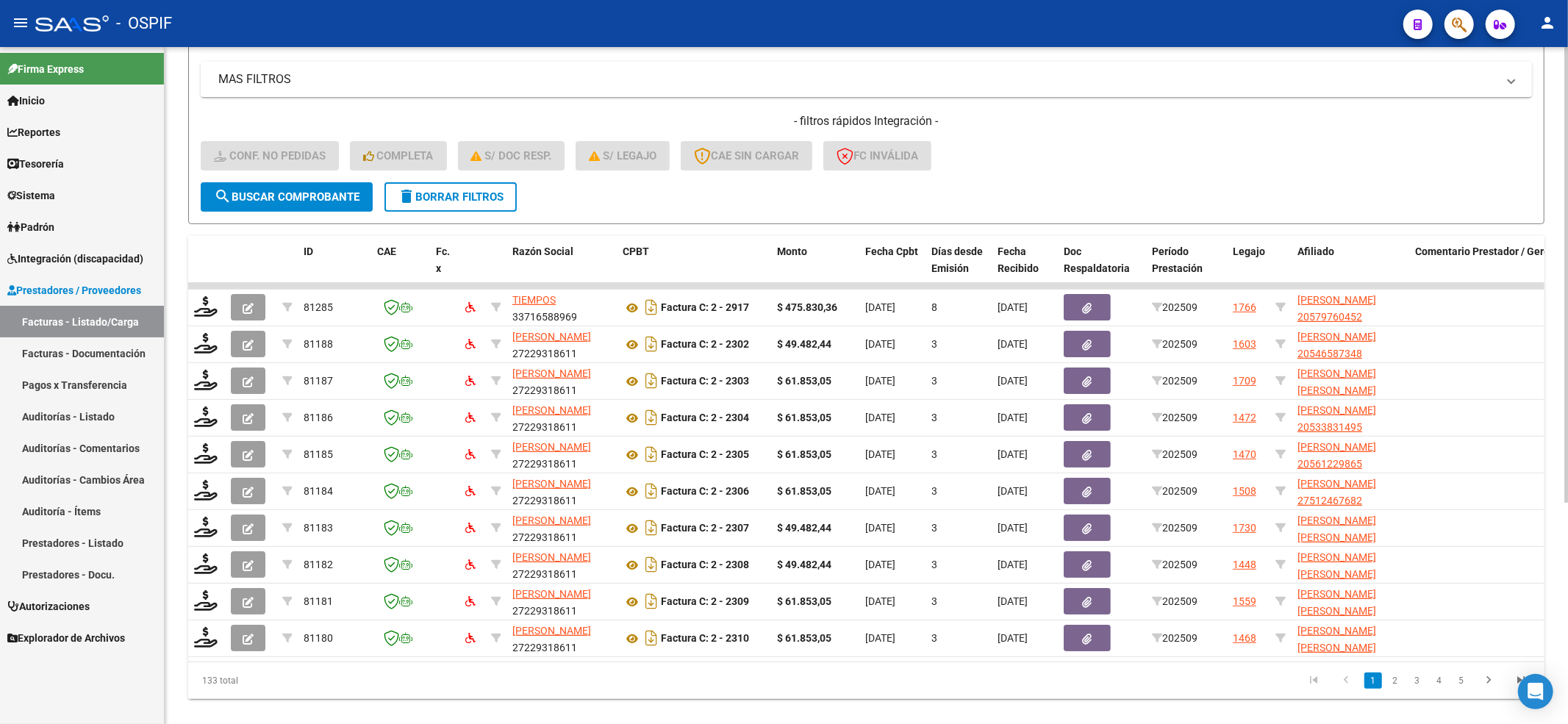
click at [448, 195] on span "delete Borrar Filtros" at bounding box center [450, 197] width 106 height 13
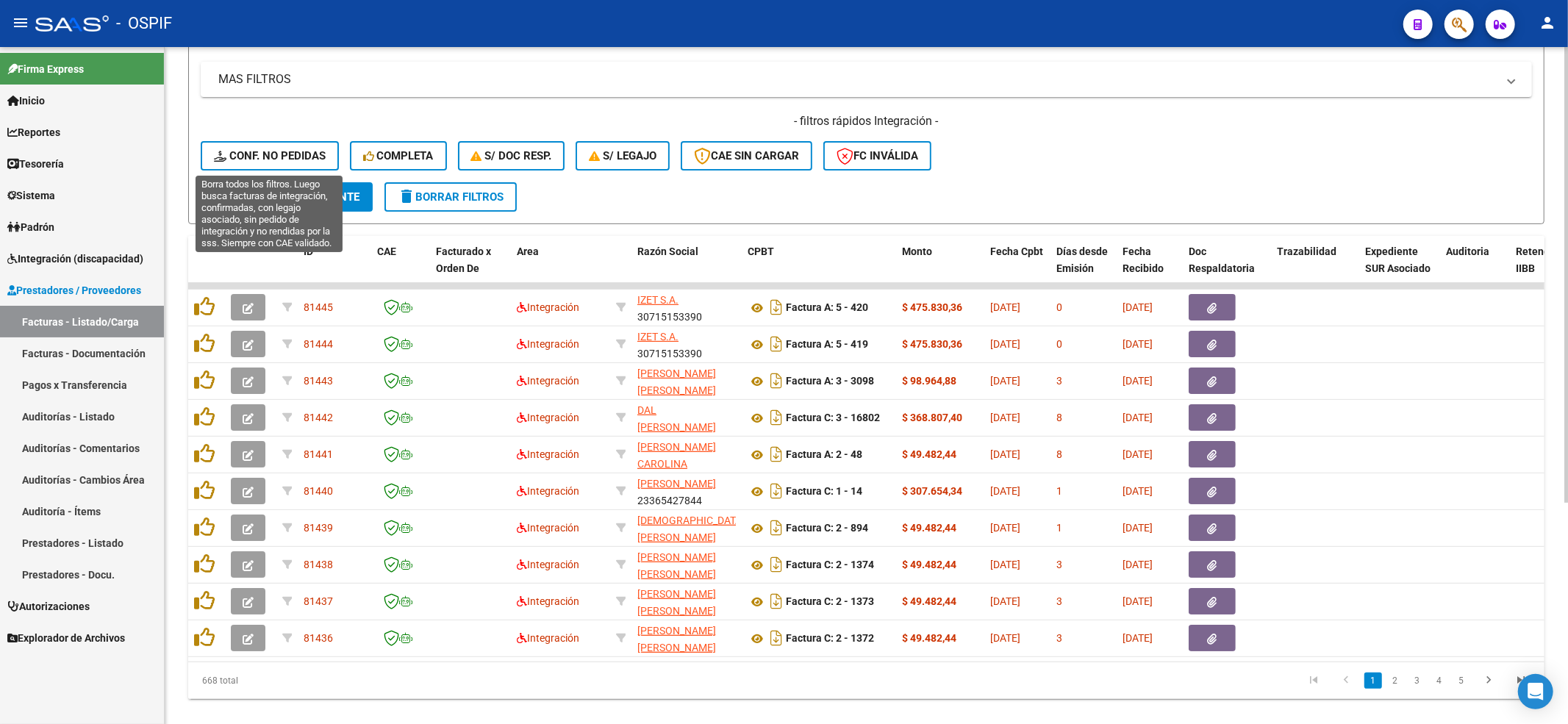
click at [230, 156] on span "Conf. no pedidas" at bounding box center [270, 156] width 111 height 13
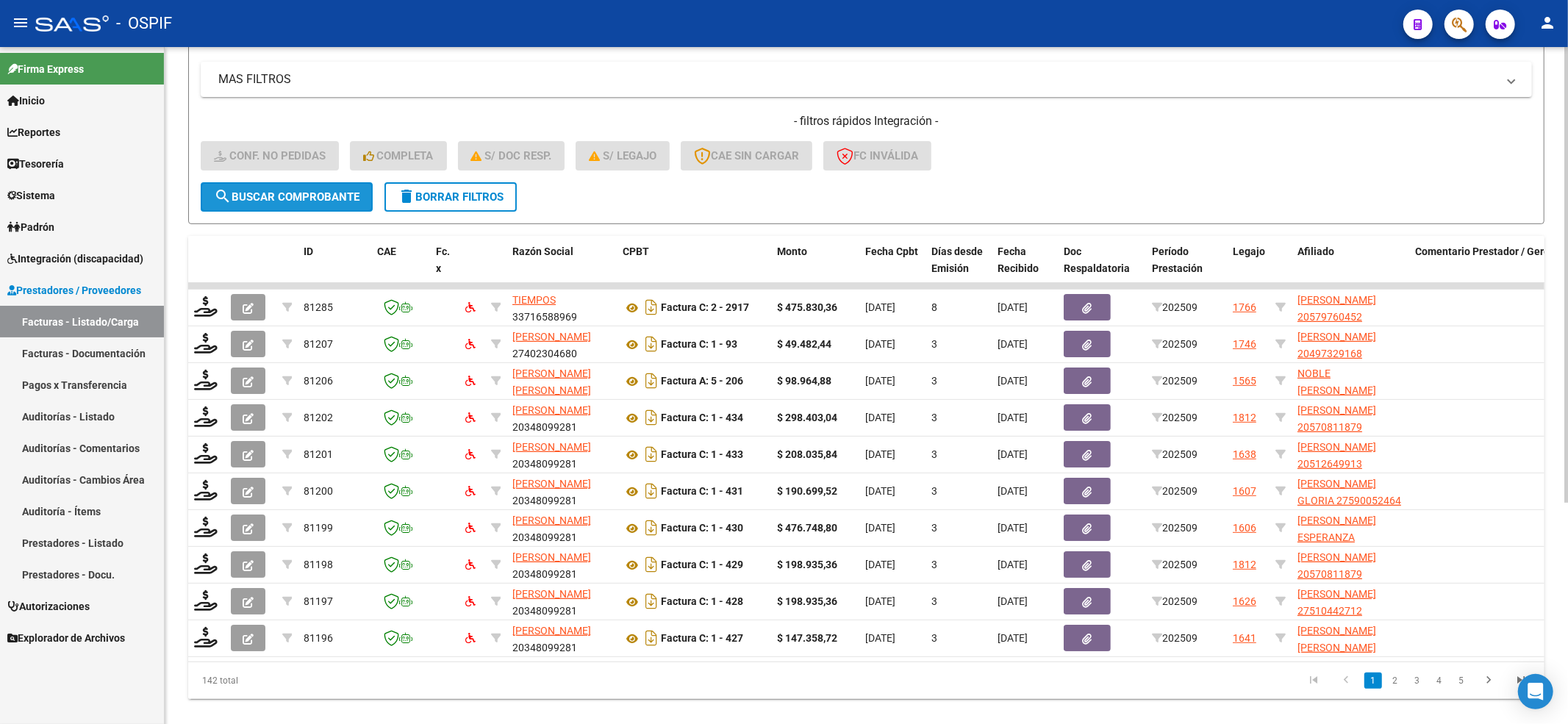
click at [209, 185] on button "search Buscar Comprobante" at bounding box center [287, 197] width 172 height 29
